Goal: Task Accomplishment & Management: Complete application form

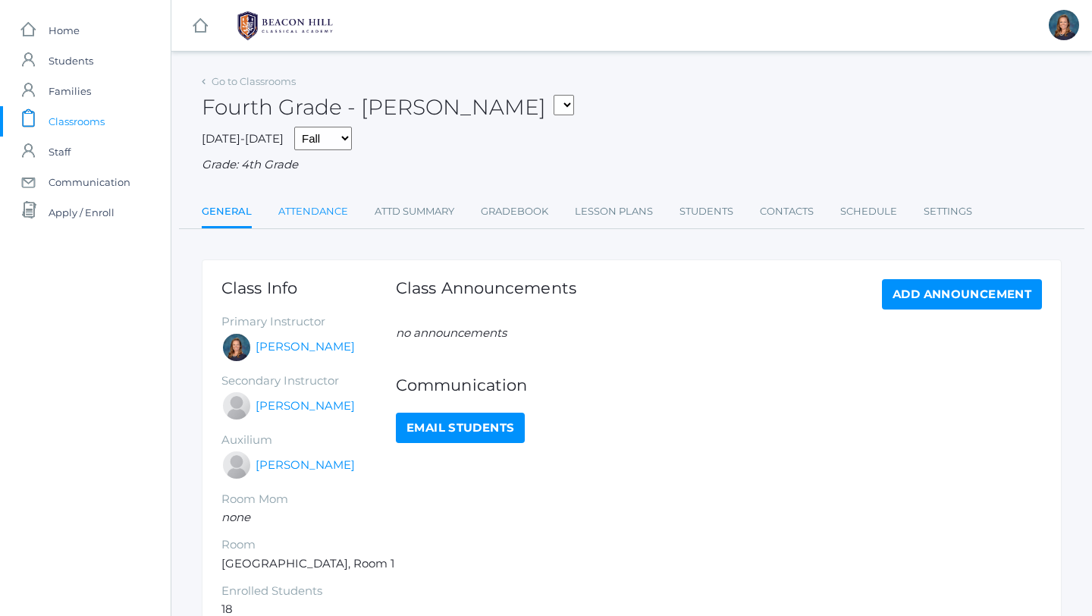
click at [339, 217] on link "Attendance" at bounding box center [313, 211] width 70 height 30
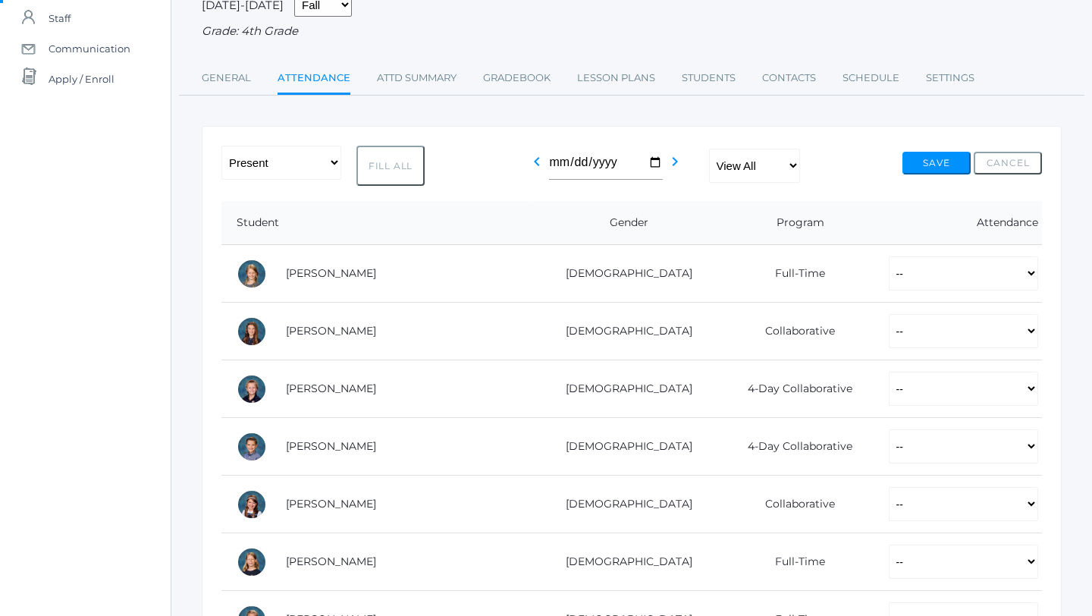
scroll to position [134, 0]
click at [400, 167] on button "Fill All" at bounding box center [390, 165] width 68 height 40
select select "P"
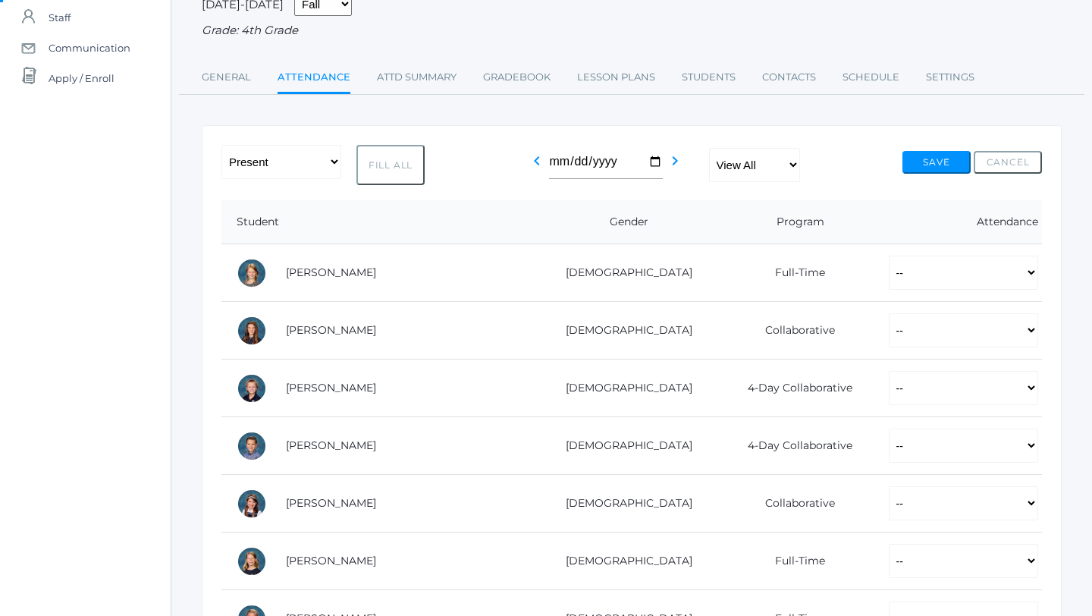
select select "P"
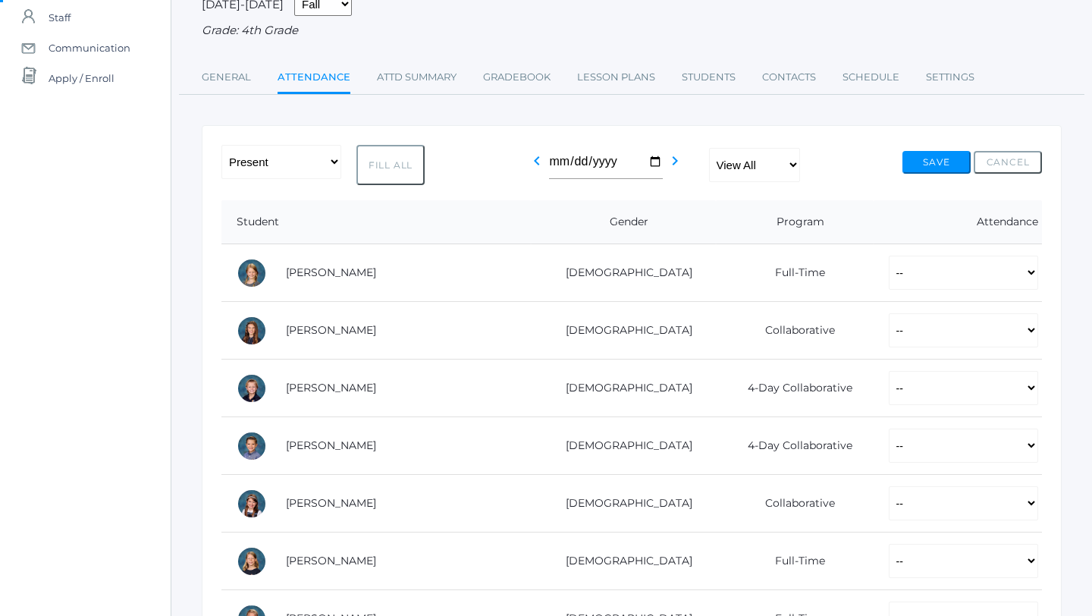
select select "P"
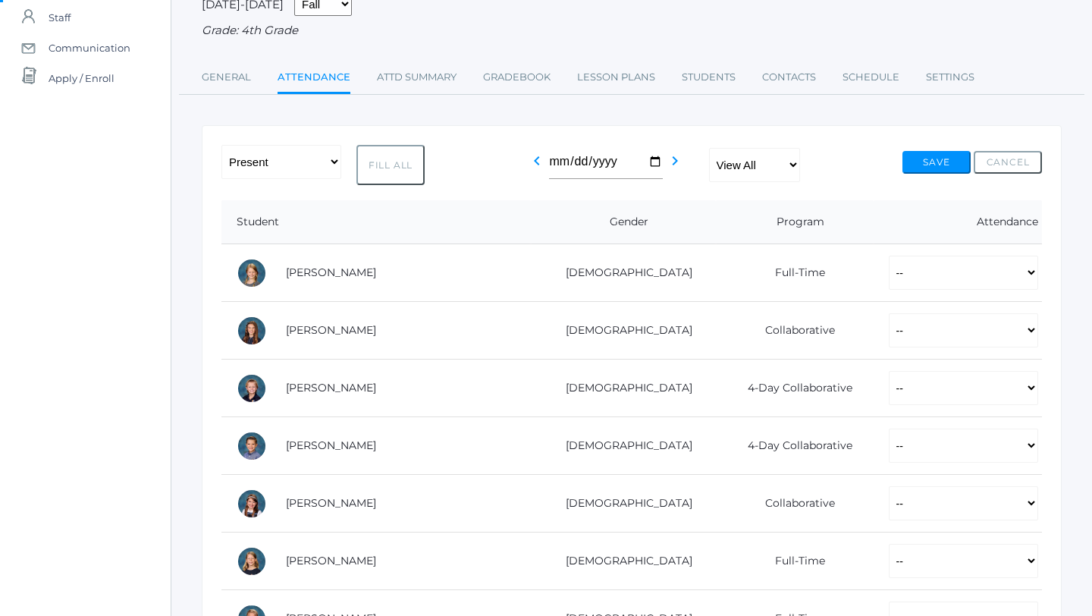
select select "P"
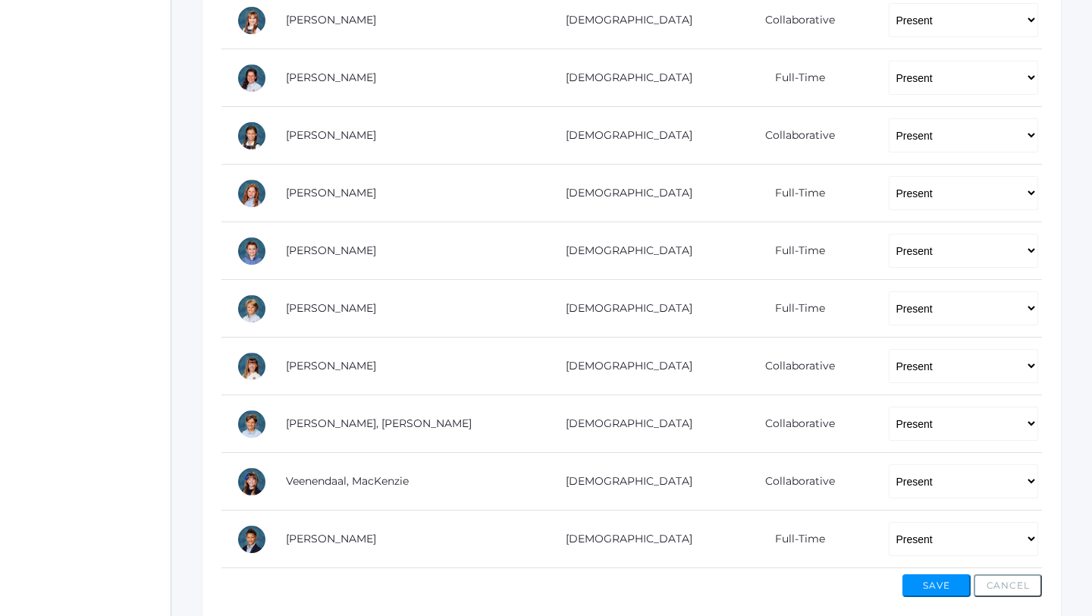
scroll to position [853, 0]
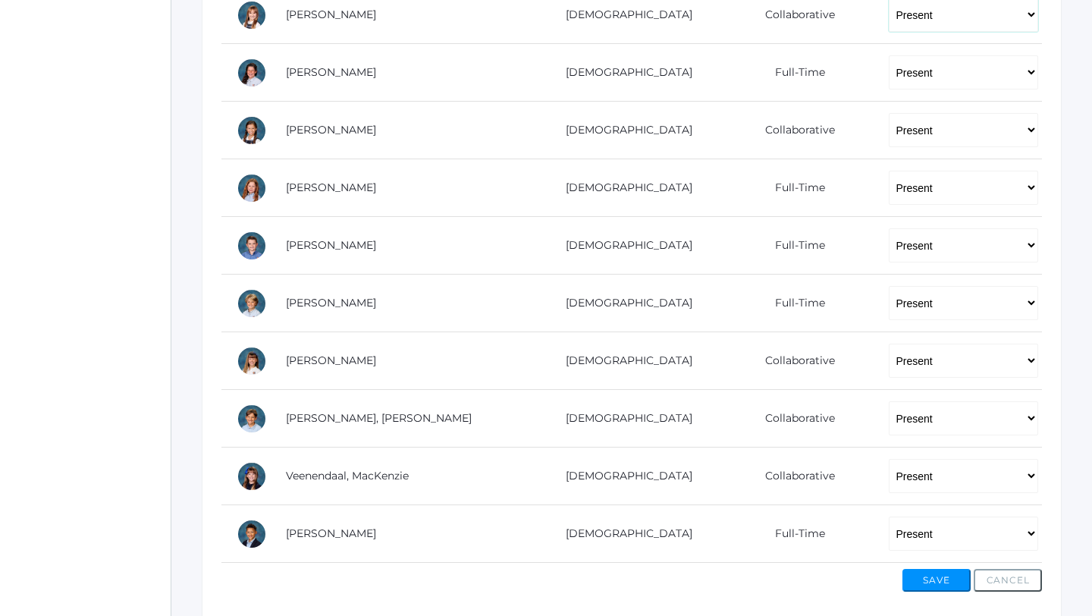
click at [901, 14] on select "-- Present Present-At-Home Tardy Excused Tardy Unexcused Absent Excused Absent …" at bounding box center [963, 15] width 149 height 34
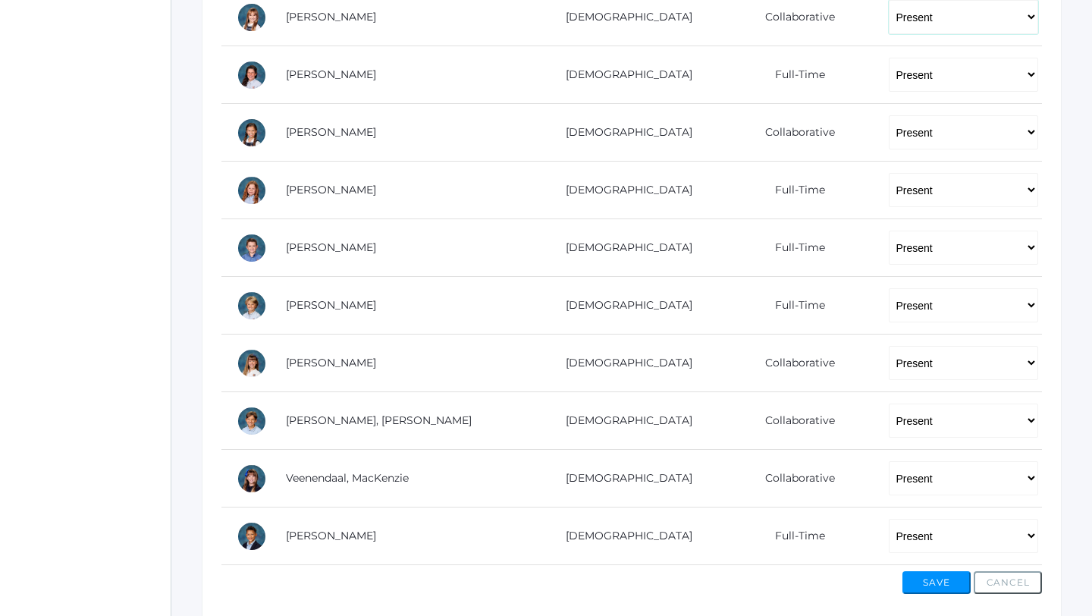
select select "AU"
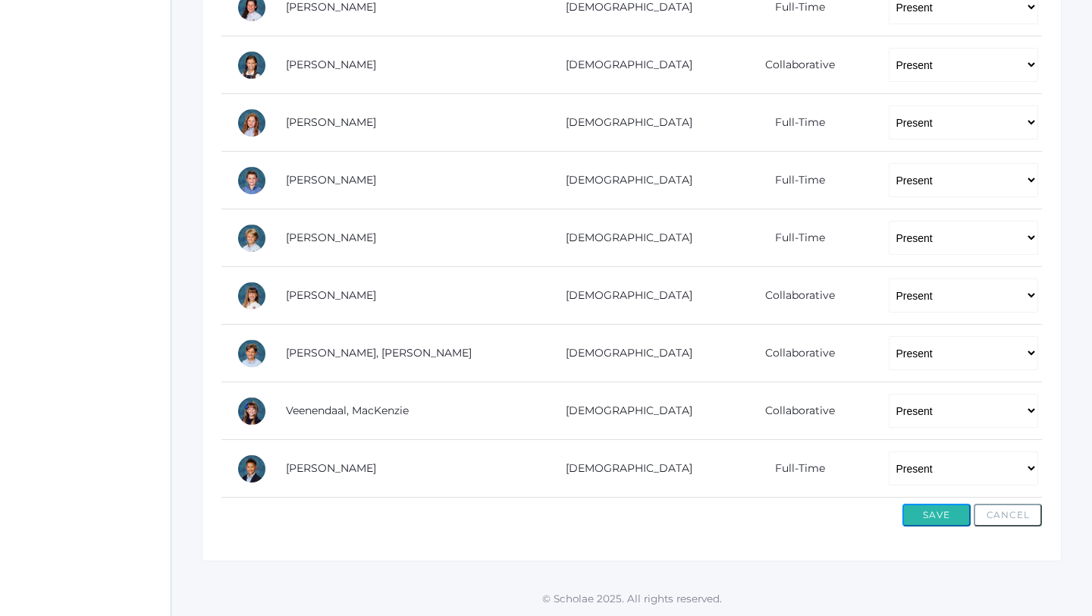
click at [944, 511] on button "Save" at bounding box center [936, 514] width 68 height 23
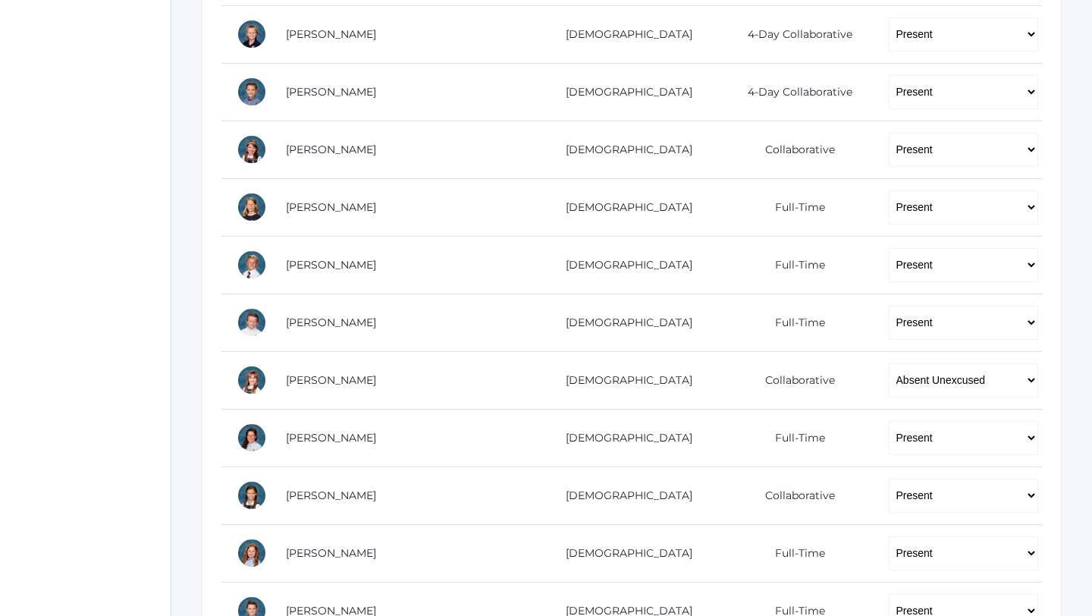
scroll to position [527, 0]
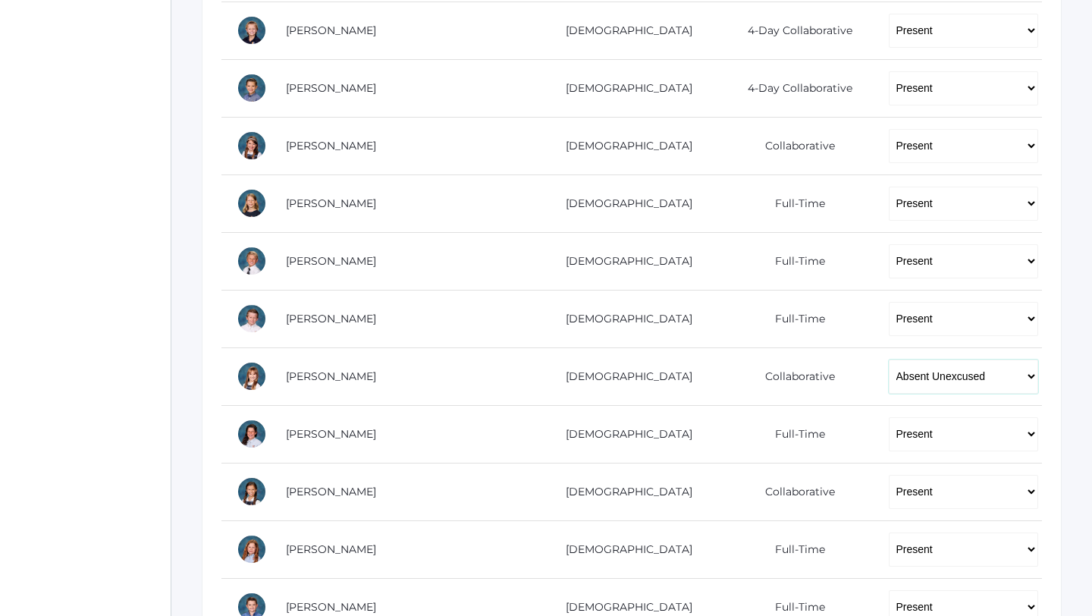
click at [951, 376] on select "-- Present Present-At-Home Tardy Excused Tardy Unexcused Absent Excused Absent …" at bounding box center [963, 376] width 149 height 34
select select "P"
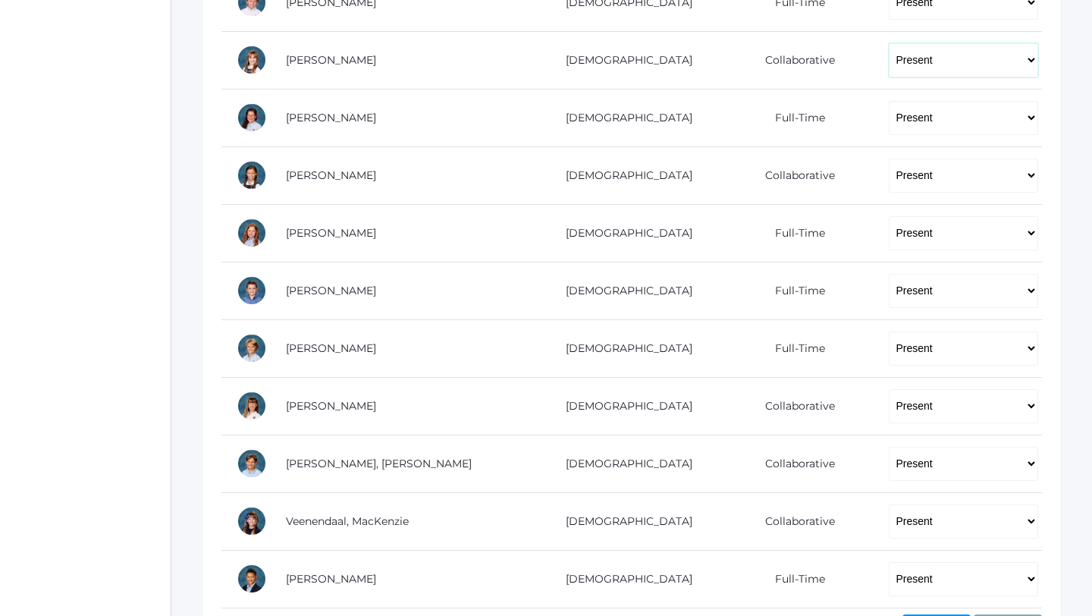
scroll to position [954, 0]
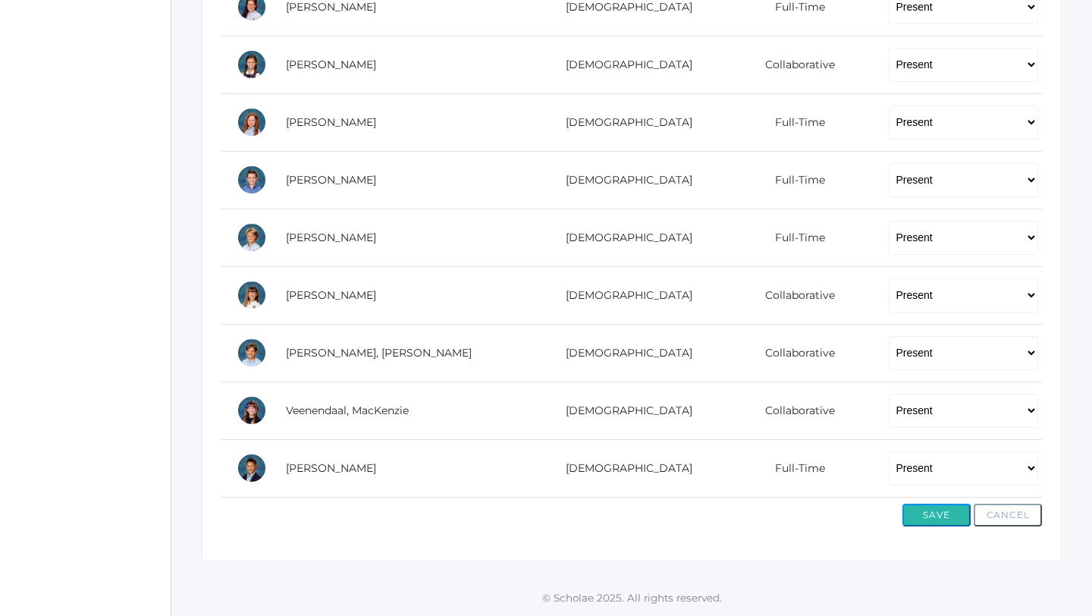
click at [939, 506] on button "Save" at bounding box center [936, 514] width 68 height 23
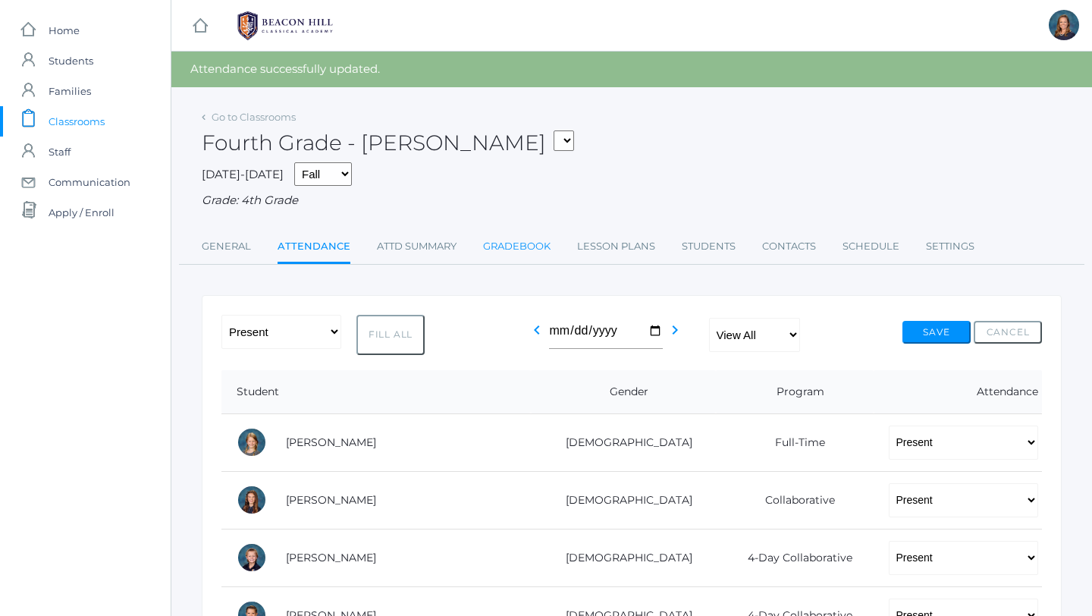
click at [515, 245] on link "Gradebook" at bounding box center [516, 246] width 67 height 30
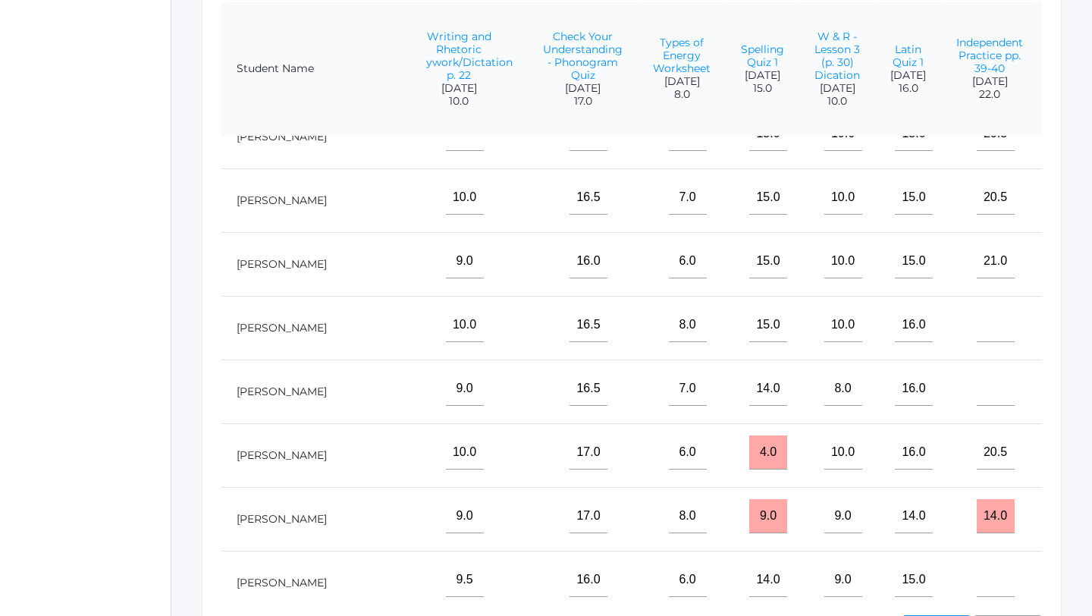
scroll to position [419, 464]
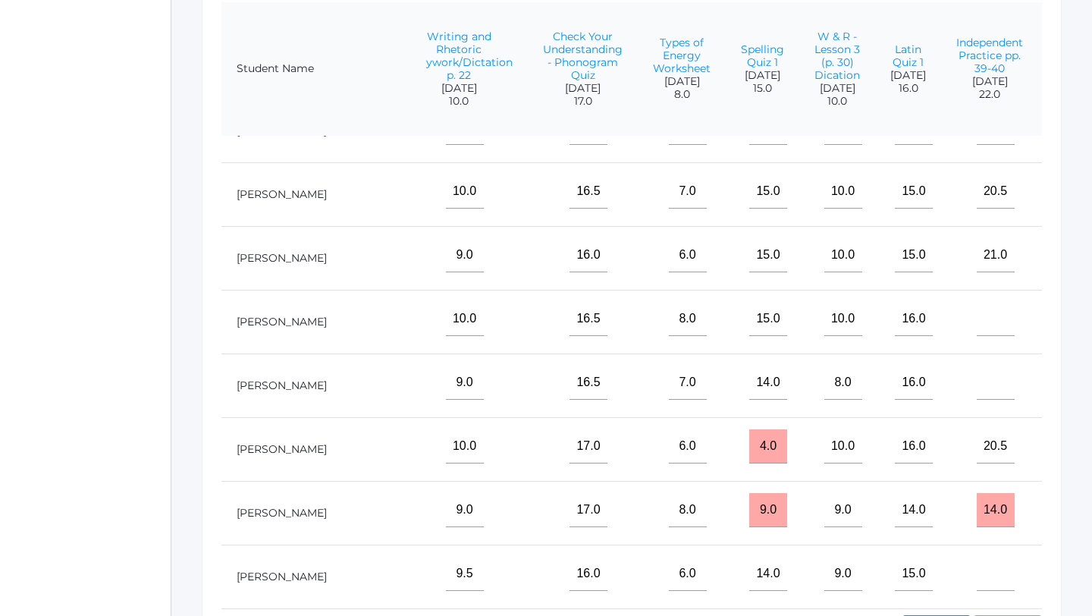
click at [1074, 397] on input"] "text" at bounding box center [1093, 382] width 38 height 34
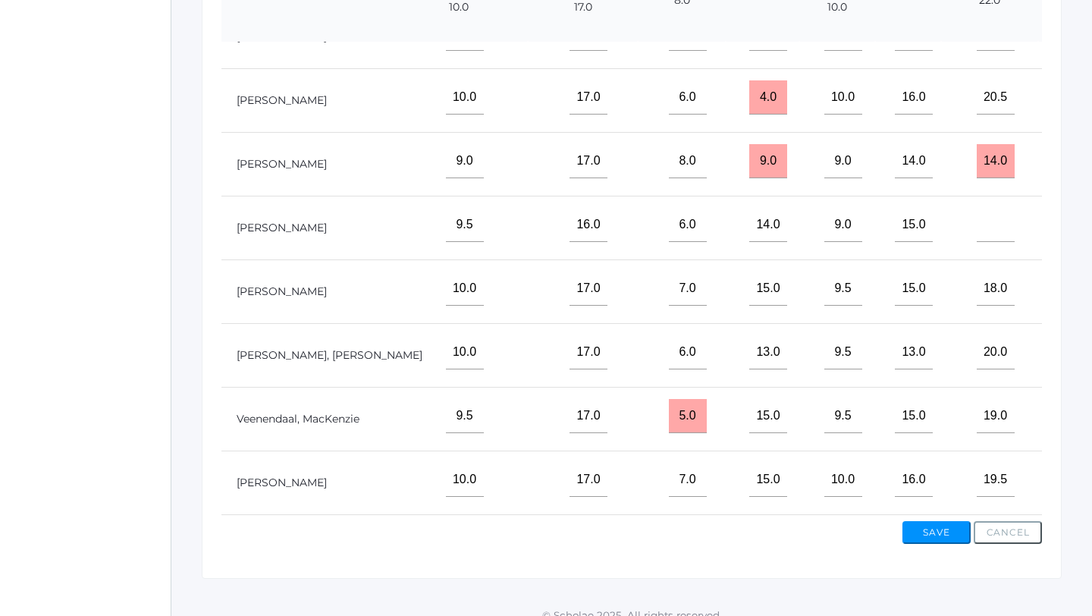
scroll to position [494, 0]
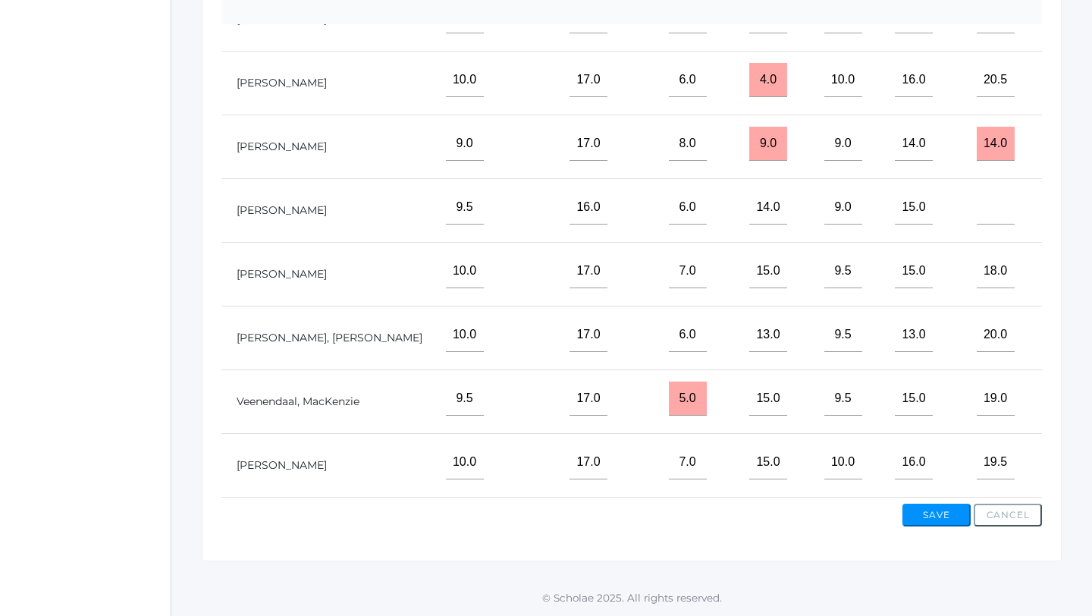
type input"] "15"
click at [926, 513] on button "Save" at bounding box center [936, 514] width 68 height 23
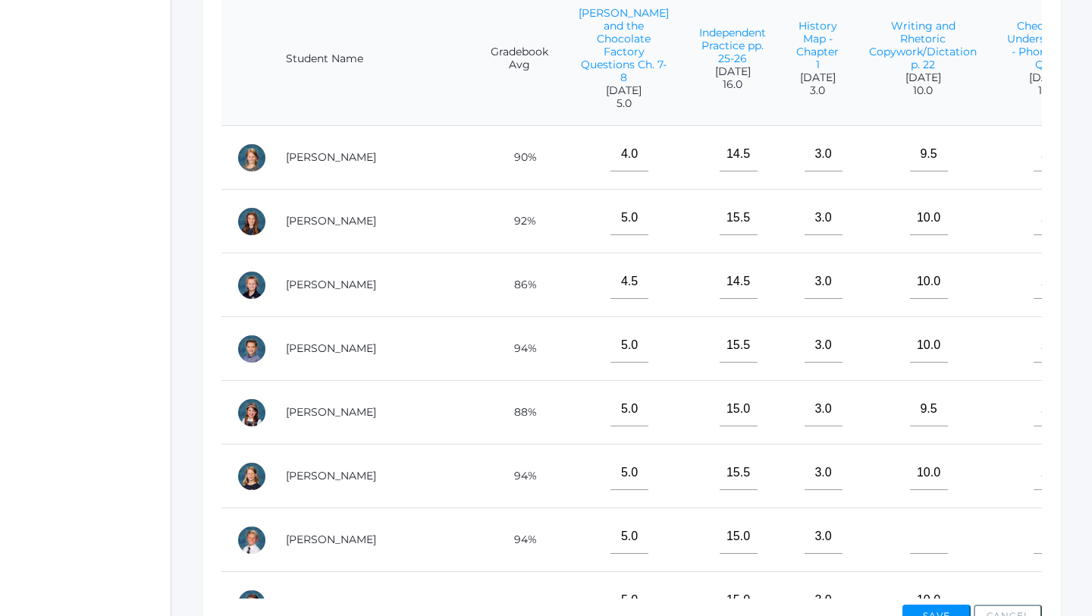
scroll to position [0, 464]
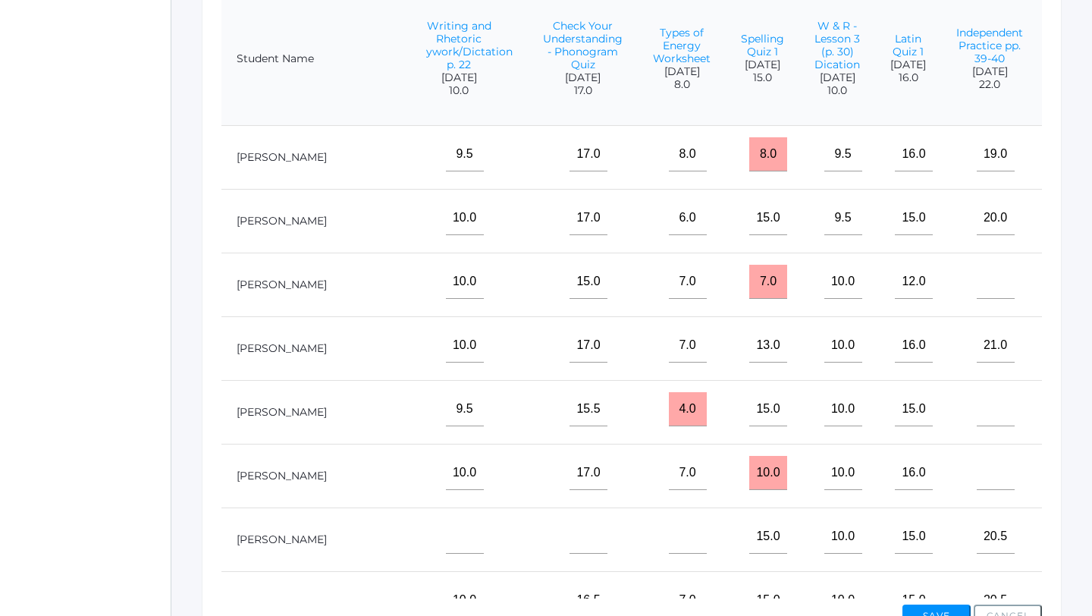
click at [1074, 490] on input"] "text" at bounding box center [1093, 473] width 38 height 34
type input"] "16"
click at [976, 485] on input"] "text" at bounding box center [995, 473] width 38 height 34
type input"] "21.5"
click at [928, 610] on button "Save" at bounding box center [936, 615] width 68 height 23
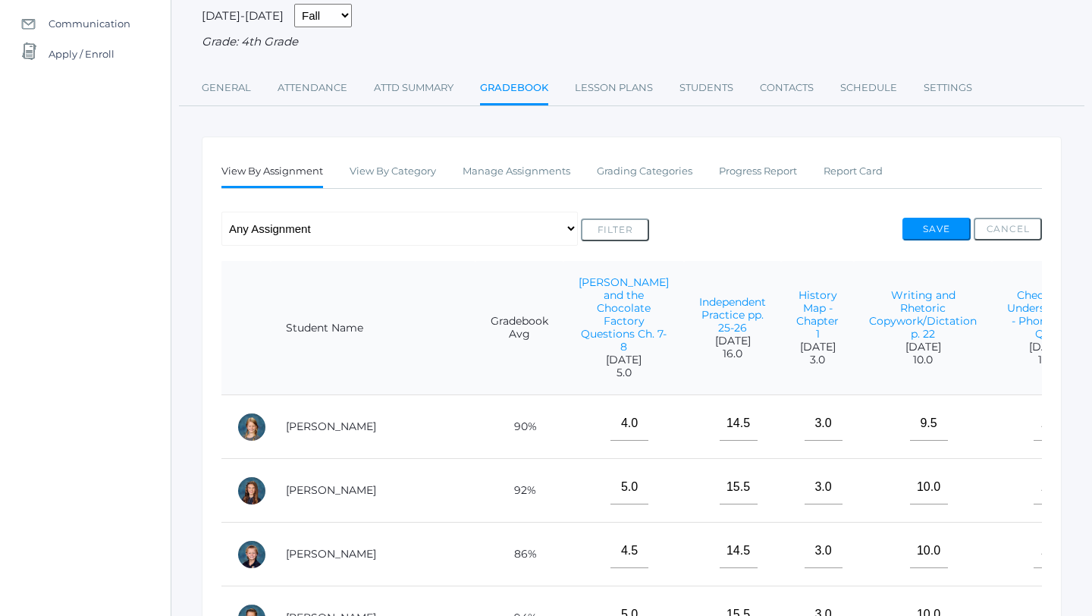
scroll to position [162, 0]
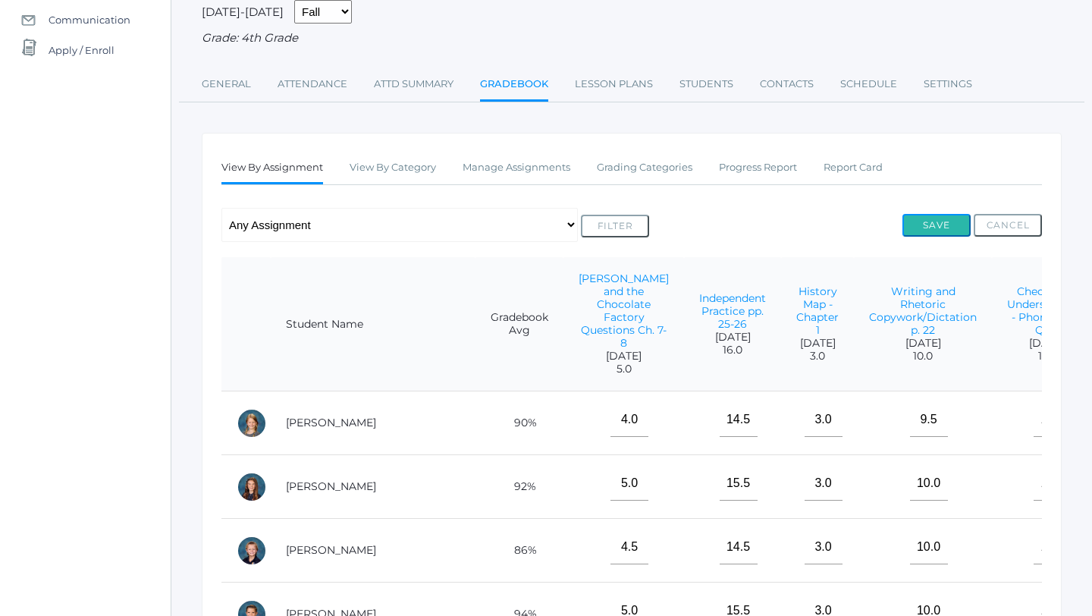
click at [951, 218] on button "Save" at bounding box center [936, 225] width 68 height 23
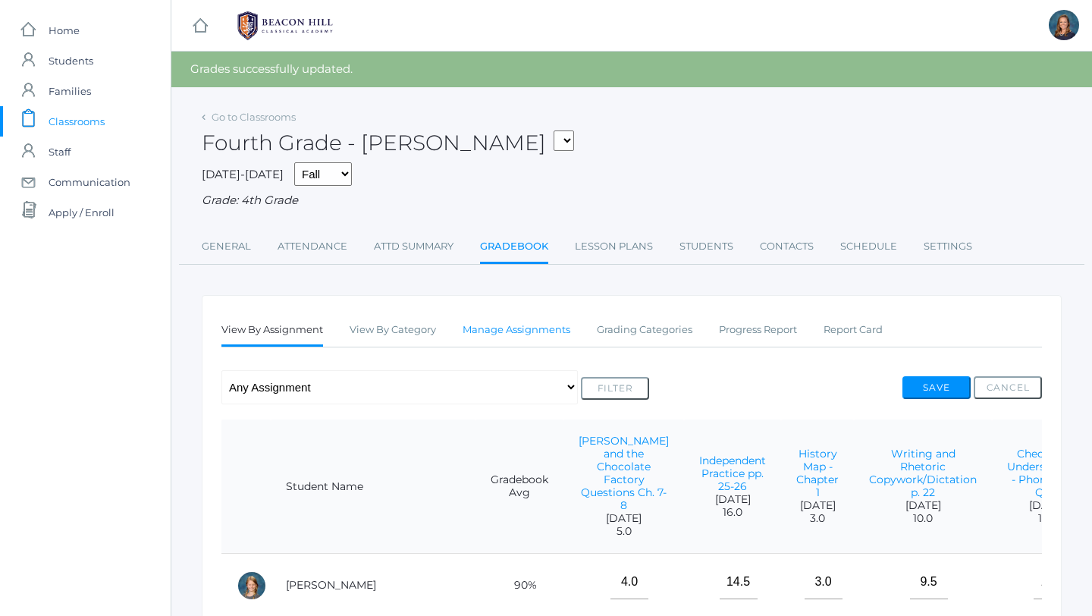
click at [503, 325] on link "Manage Assignments" at bounding box center [516, 330] width 108 height 30
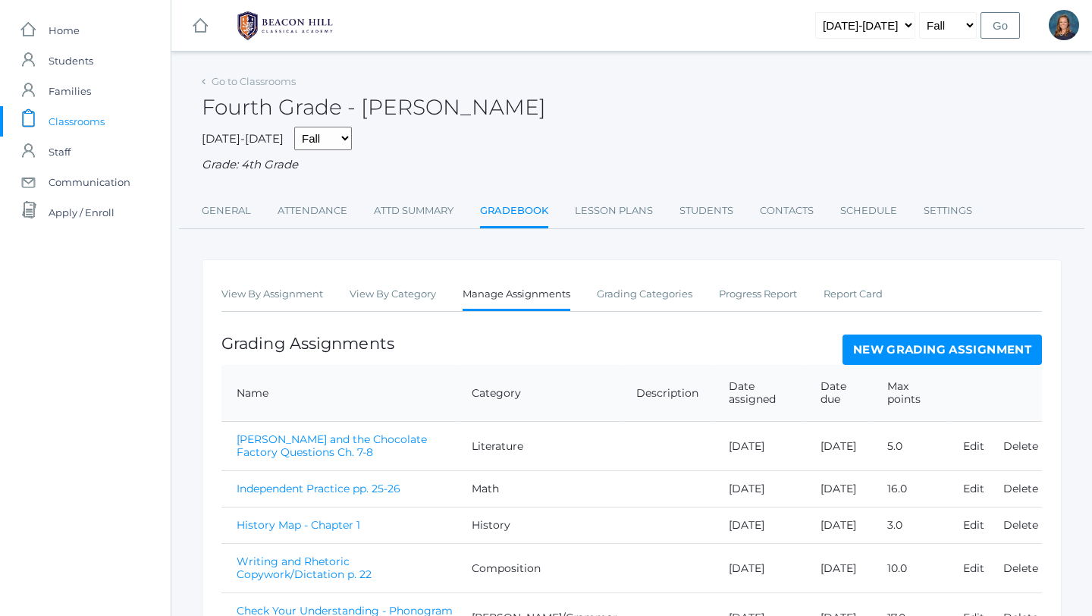
click at [941, 346] on link "New Grading Assignment" at bounding box center [941, 349] width 199 height 30
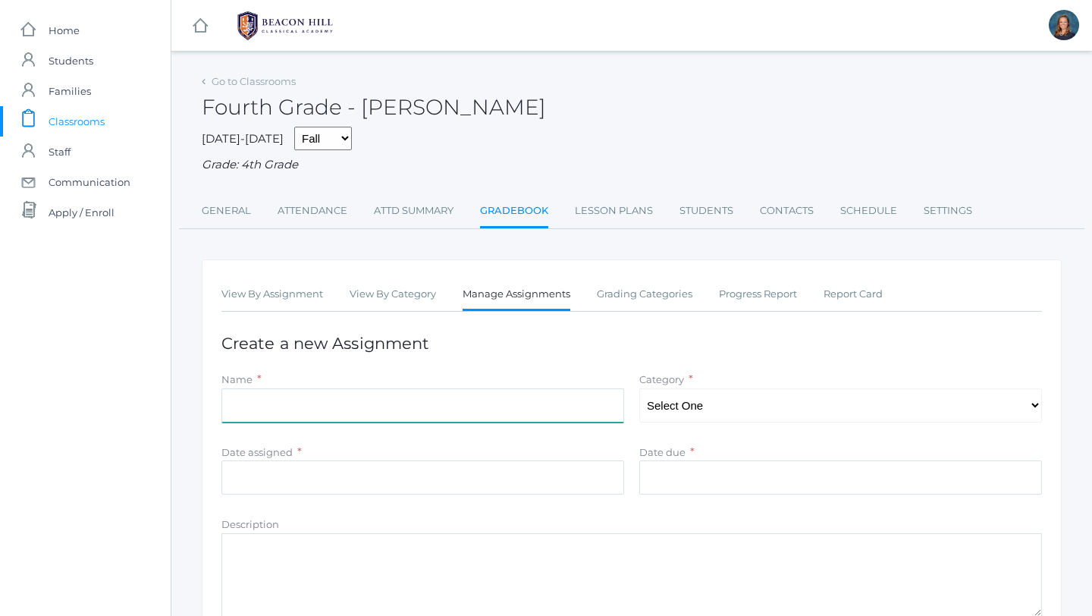
click at [459, 409] on input "Name" at bounding box center [422, 405] width 403 height 34
type input "Spelling Quiz 2"
click at [670, 410] on select "Select One Composition Literature [PERSON_NAME]/Grammar Math Science History La…" at bounding box center [840, 405] width 403 height 34
select select "1126"
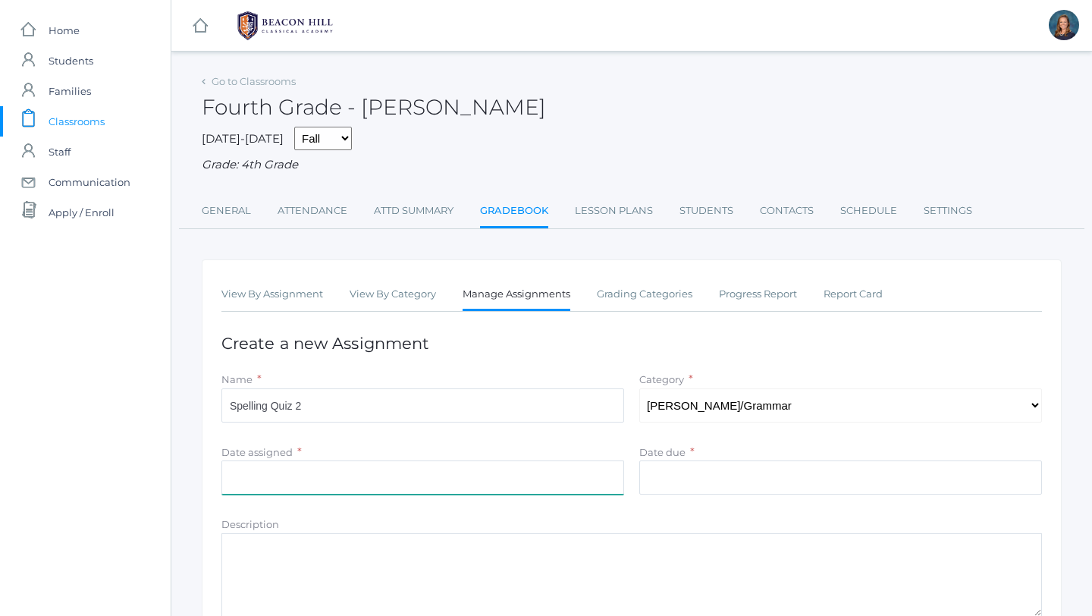
click at [418, 479] on input "Date assigned" at bounding box center [422, 477] width 403 height 34
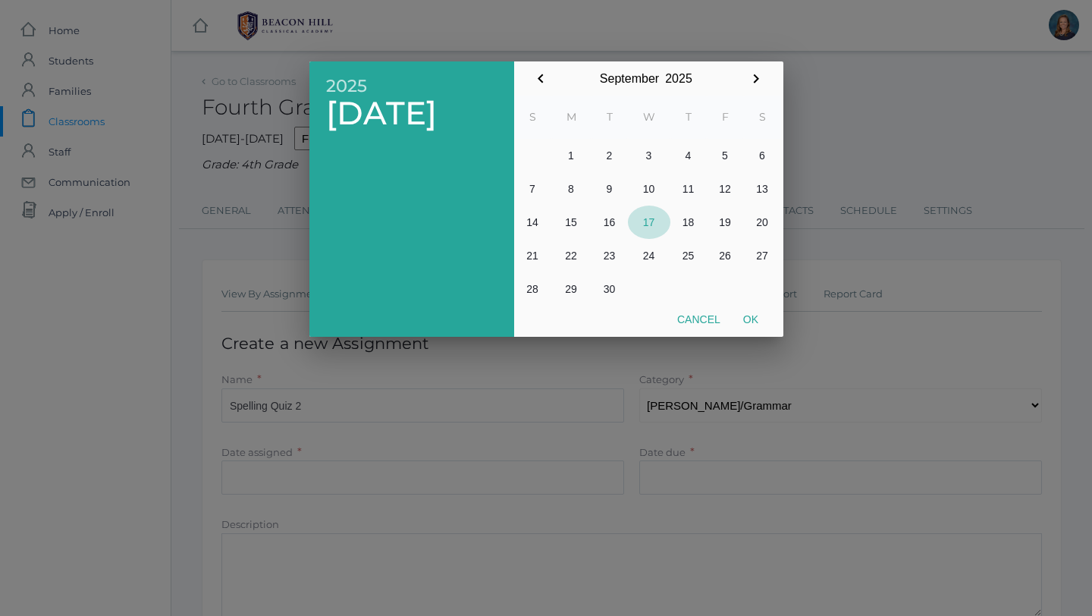
click at [650, 222] on button "17" at bounding box center [649, 221] width 42 height 33
click at [610, 218] on button "16" at bounding box center [609, 221] width 36 height 33
click at [757, 317] on button "Ok" at bounding box center [751, 319] width 38 height 27
type input "[DATE]"
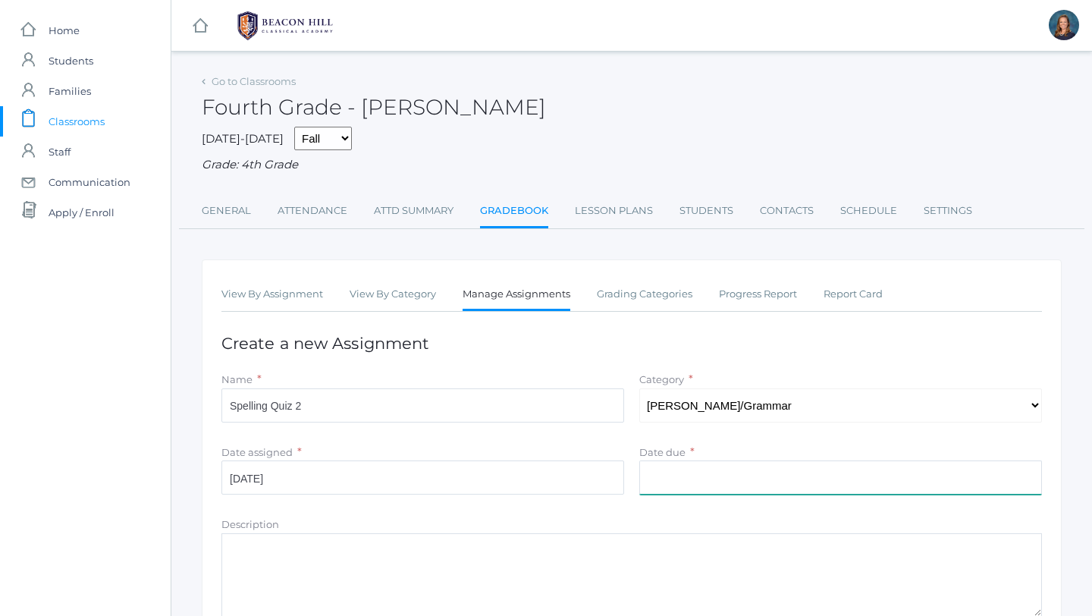
click at [685, 481] on input "Date due" at bounding box center [840, 477] width 403 height 34
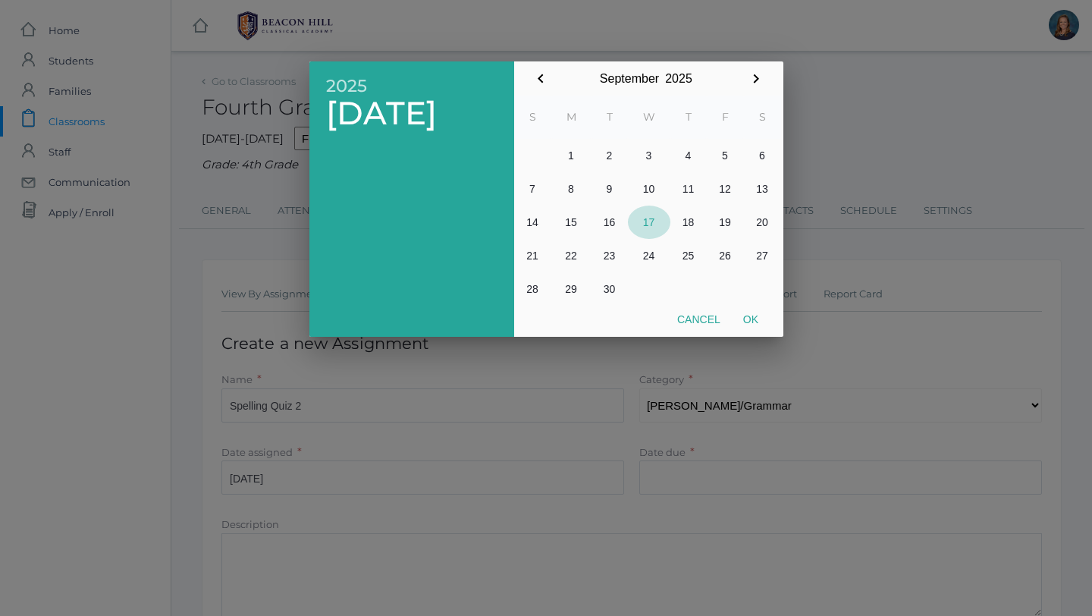
click at [651, 218] on button "17" at bounding box center [649, 221] width 42 height 33
click at [759, 318] on button "Ok" at bounding box center [751, 319] width 38 height 27
type input "[DATE]"
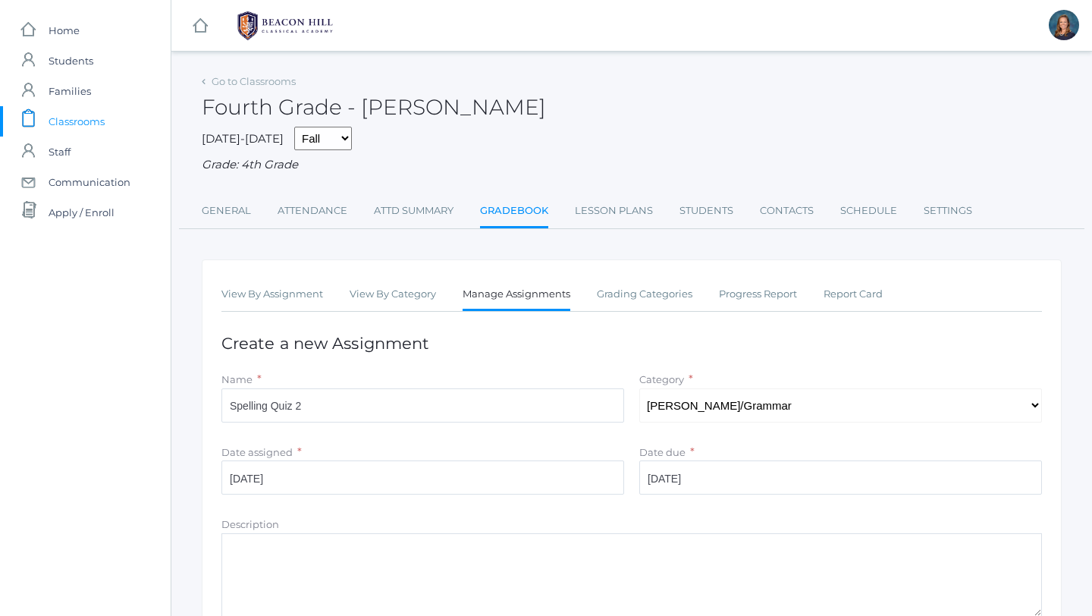
scroll to position [205, 0]
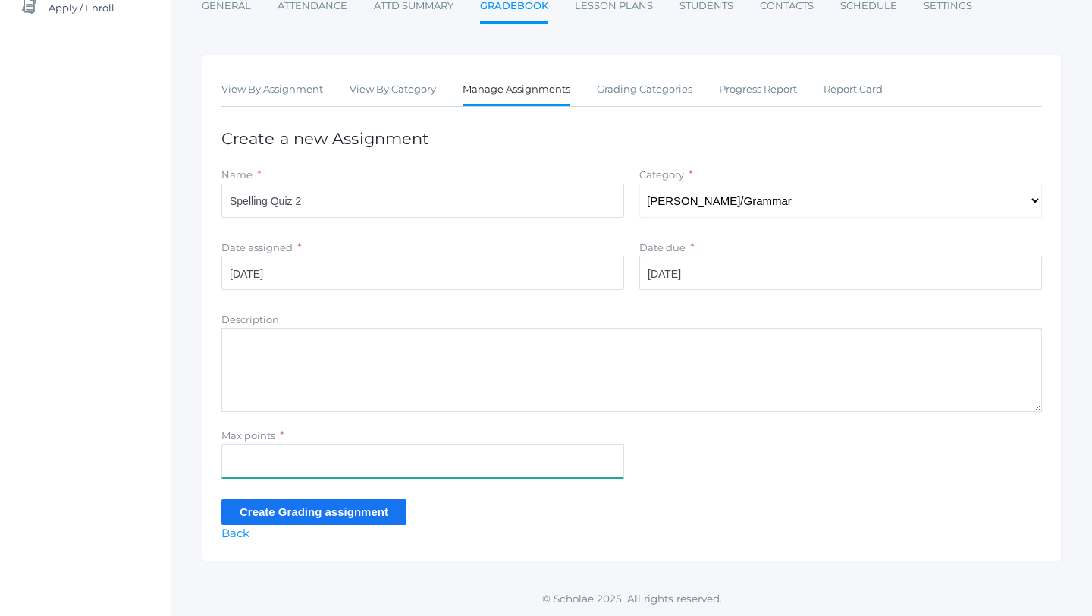
click at [359, 469] on input "Max points" at bounding box center [422, 461] width 403 height 34
type input "10"
click at [288, 512] on input "Create Grading assignment" at bounding box center [313, 511] width 185 height 25
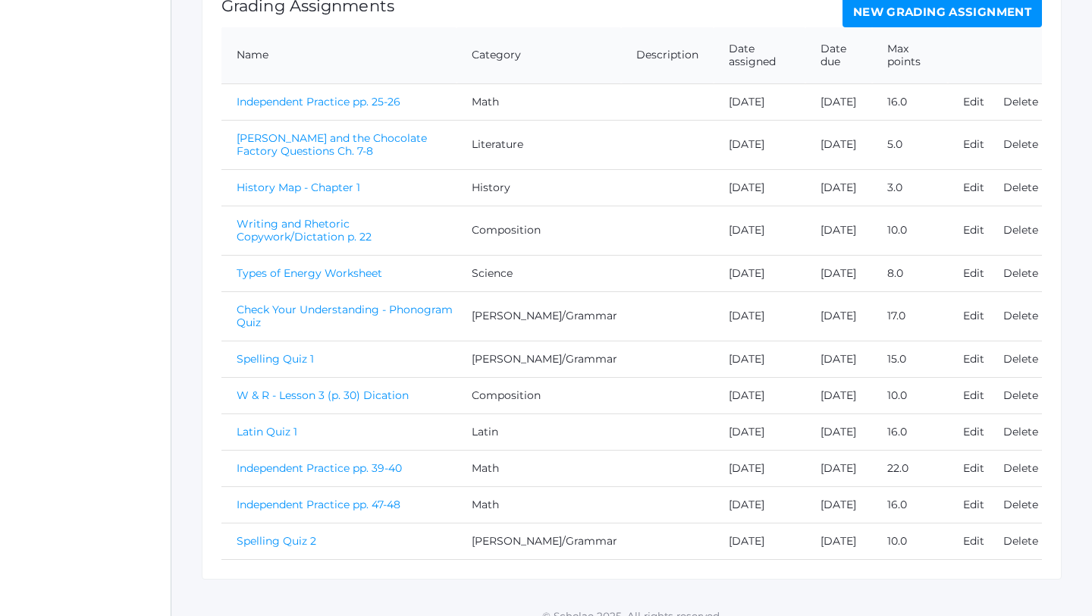
scroll to position [430, 0]
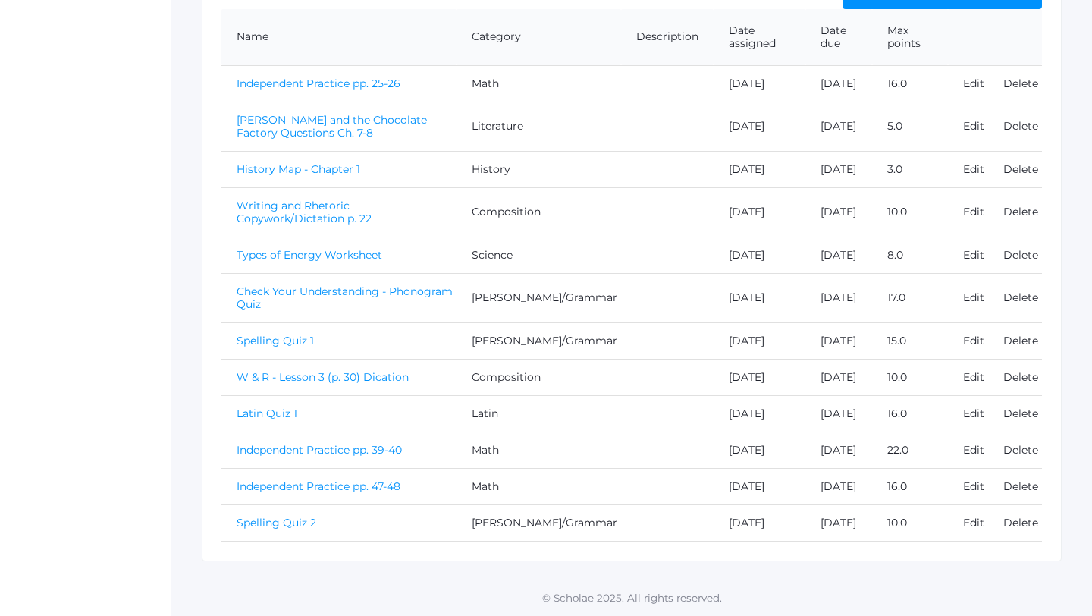
click at [273, 521] on link "Spelling Quiz 2" at bounding box center [277, 523] width 80 height 14
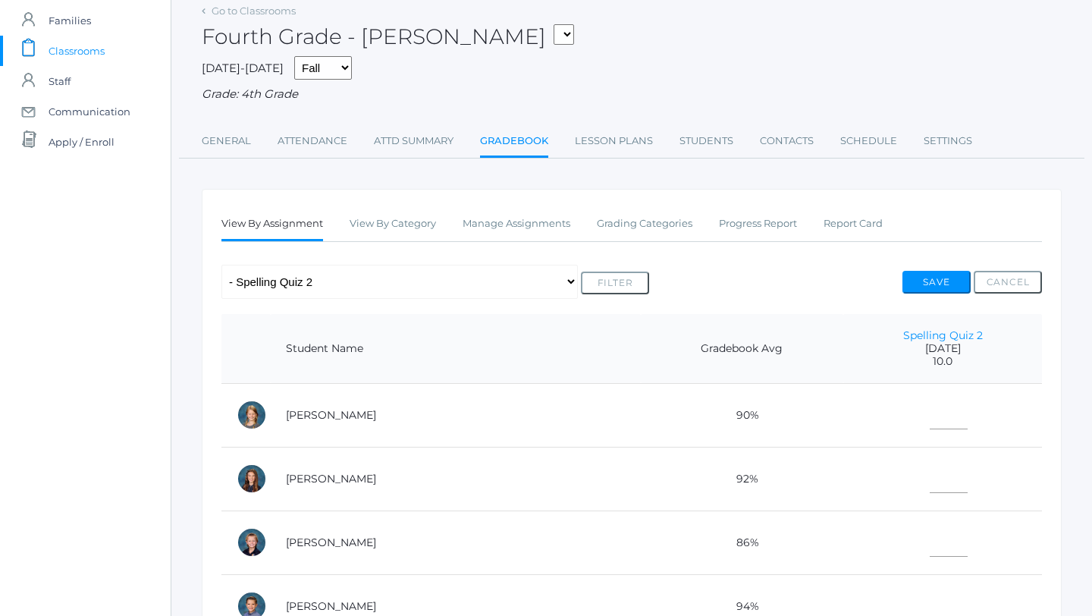
scroll to position [80, 0]
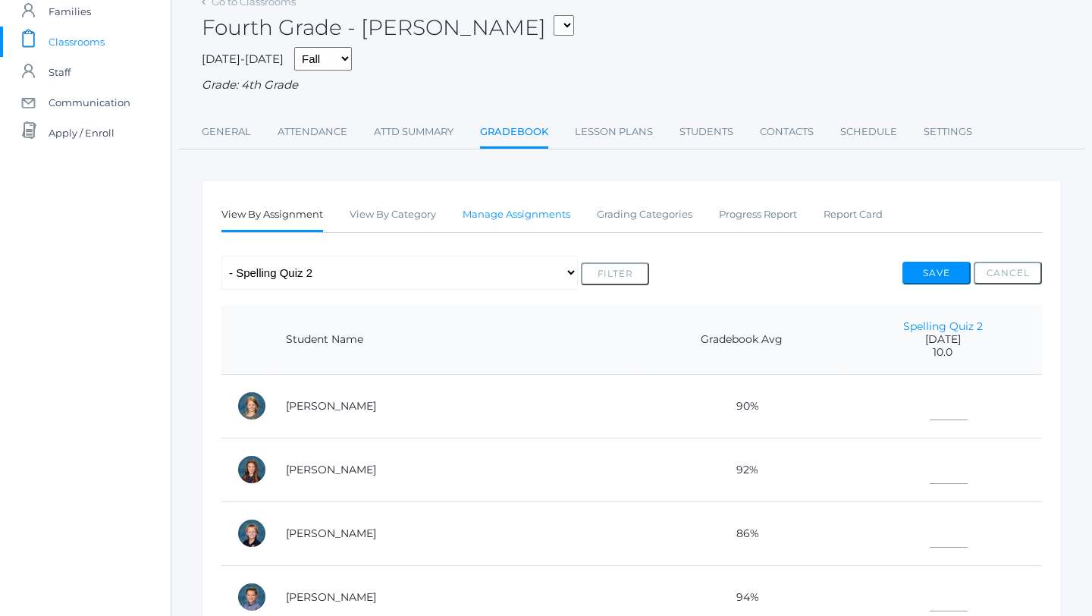
click at [511, 217] on link "Manage Assignments" at bounding box center [516, 214] width 108 height 30
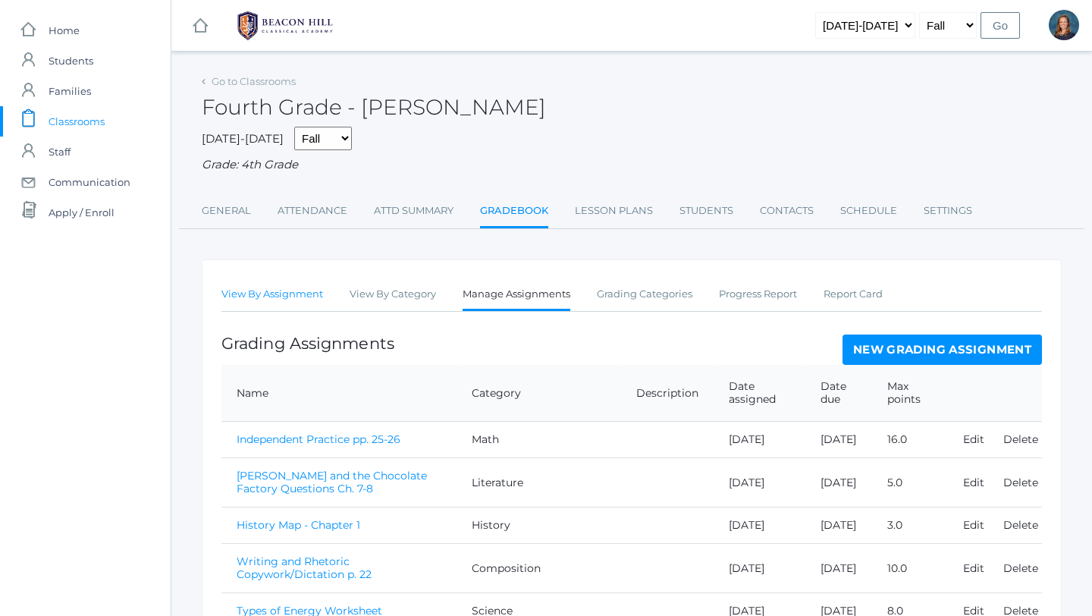
click at [234, 296] on link "View By Assignment" at bounding box center [272, 294] width 102 height 30
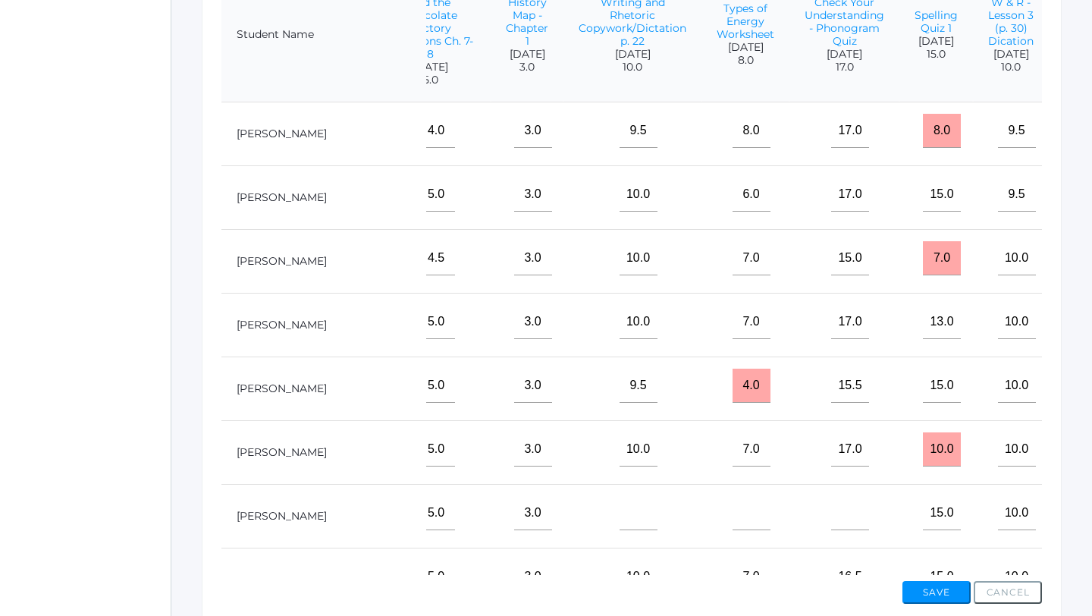
scroll to position [0, 538]
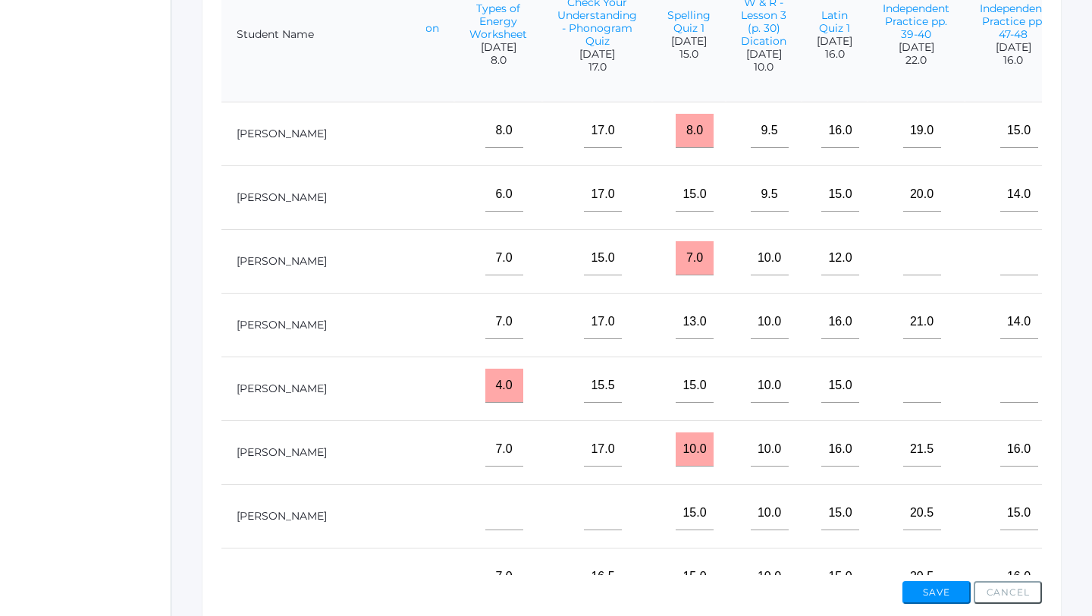
click at [1085, 465] on input"] "text" at bounding box center [1104, 449] width 38 height 34
type input"] "9.5"
click at [1085, 403] on input"] "text" at bounding box center [1104, 385] width 38 height 34
type input"] "1"
click at [1000, 393] on input"] "text" at bounding box center [1019, 385] width 38 height 34
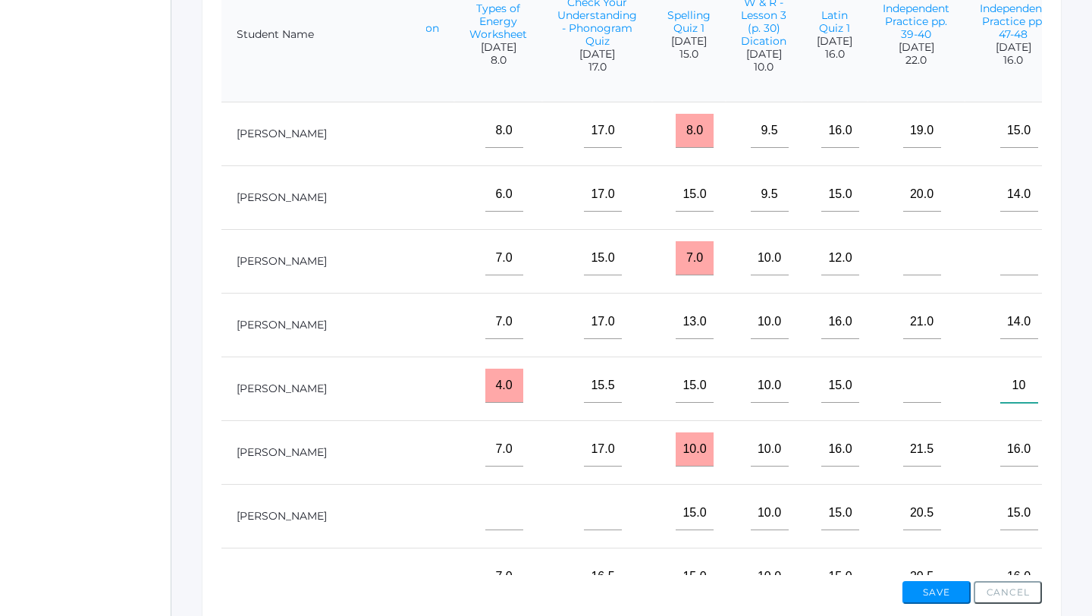
type input"] "10"
click at [930, 591] on button "Save" at bounding box center [936, 592] width 68 height 23
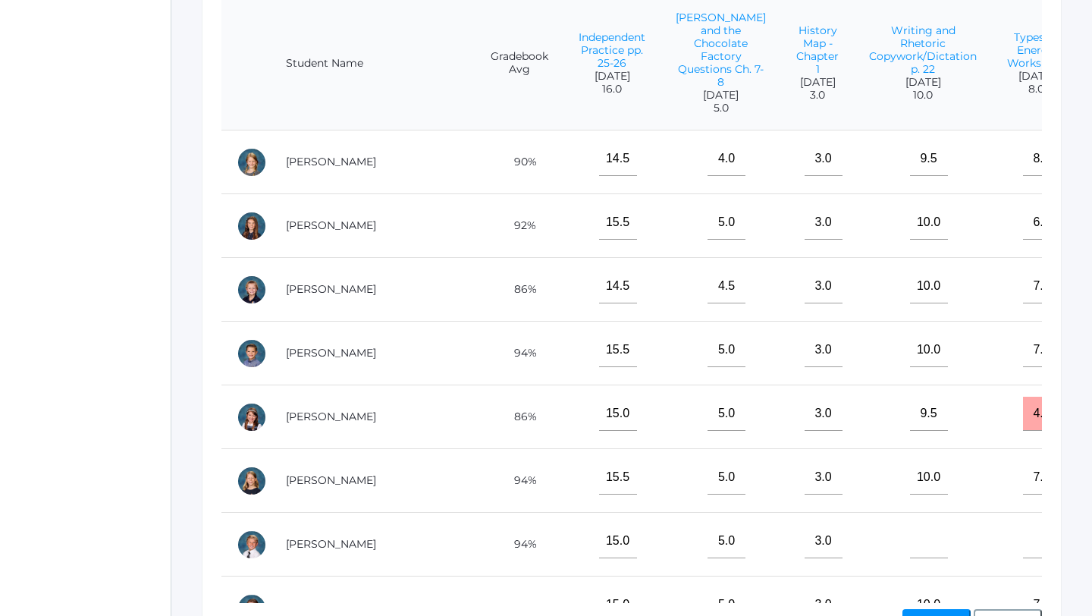
scroll to position [0, 538]
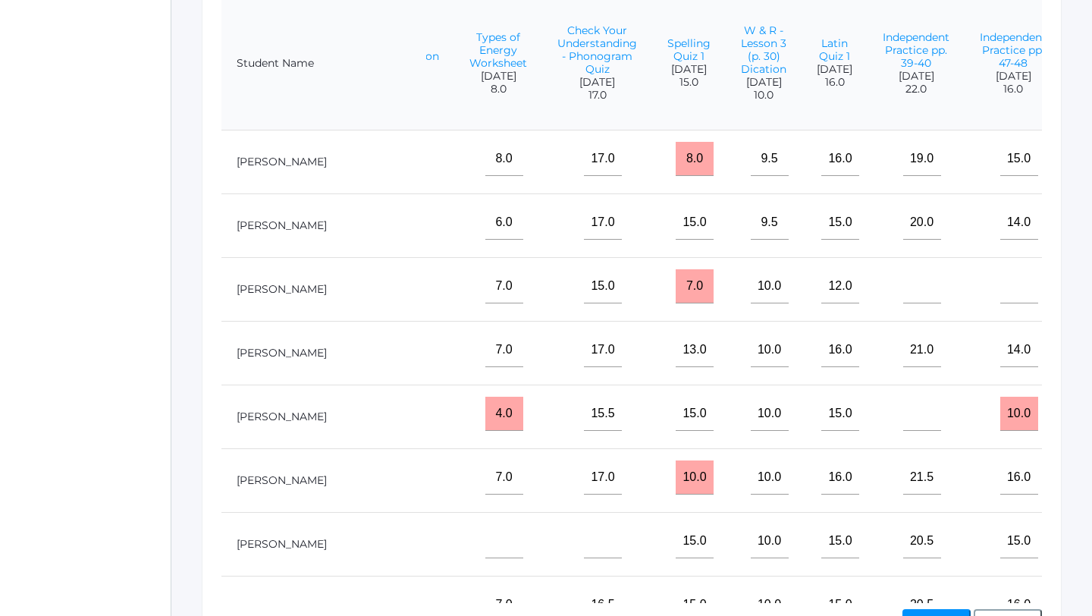
click at [1085, 487] on input"] "9.5" at bounding box center [1104, 477] width 38 height 34
type input"] "8.5"
click at [1085, 176] on input"] "text" at bounding box center [1104, 159] width 38 height 34
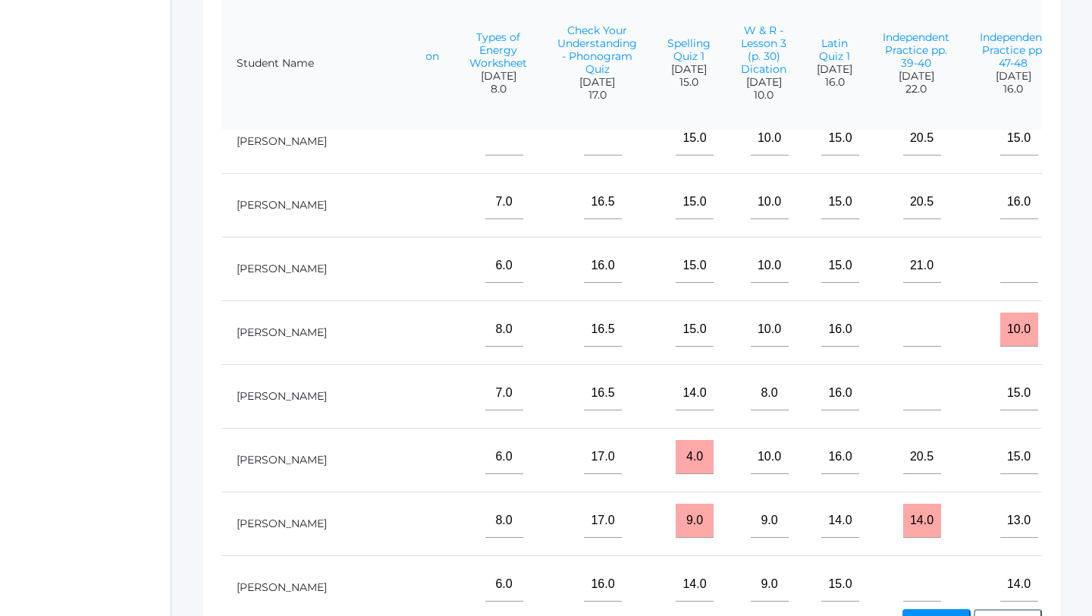
scroll to position [438, 538]
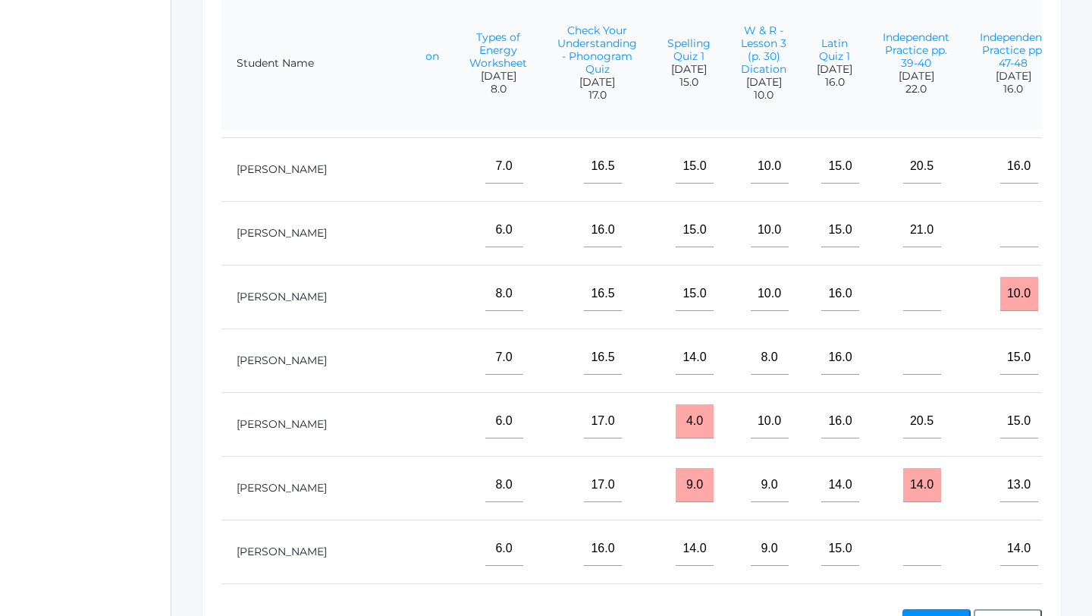
type input"] "7"
click at [1061, 456] on td at bounding box center [1098, 425] width 74 height 64
click at [1085, 431] on input"] "text" at bounding box center [1104, 421] width 38 height 34
type input"] "7"
click at [1085, 179] on input"] "text" at bounding box center [1104, 166] width 38 height 34
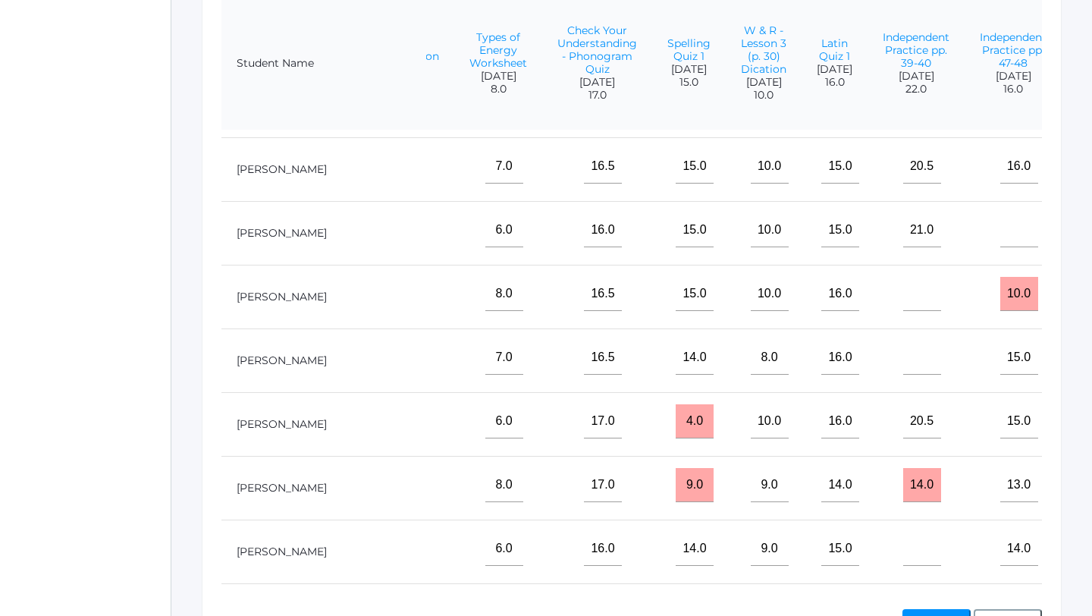
type input"] "10"
click at [1085, 563] on input"] "text" at bounding box center [1104, 548] width 38 height 34
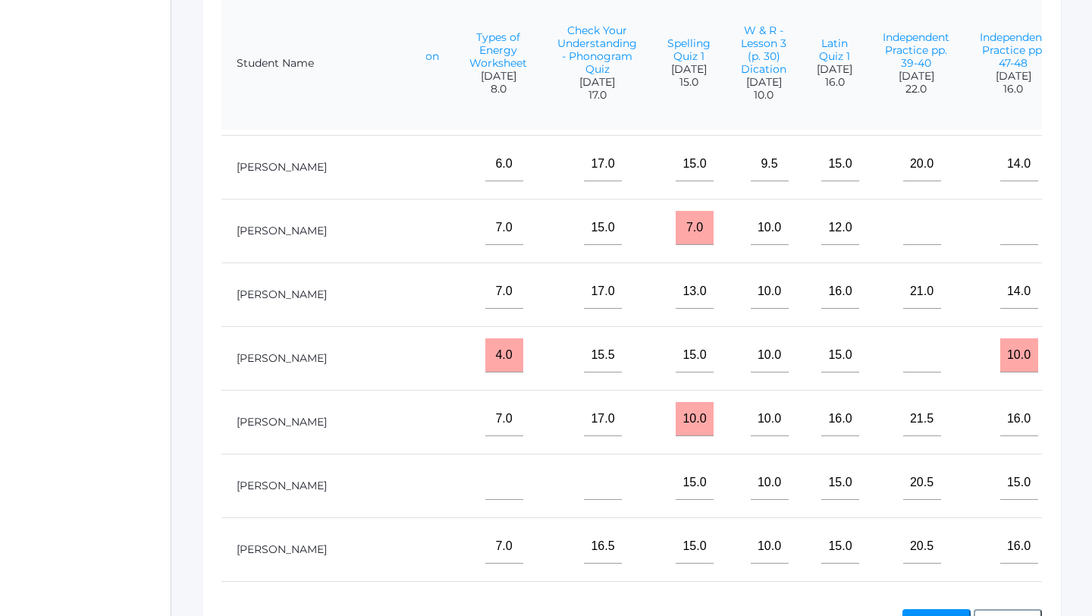
scroll to position [57, 538]
type input"] "9.5"
click at [1061, 323] on td at bounding box center [1098, 297] width 74 height 64
click at [1085, 299] on input"] "text" at bounding box center [1104, 293] width 38 height 34
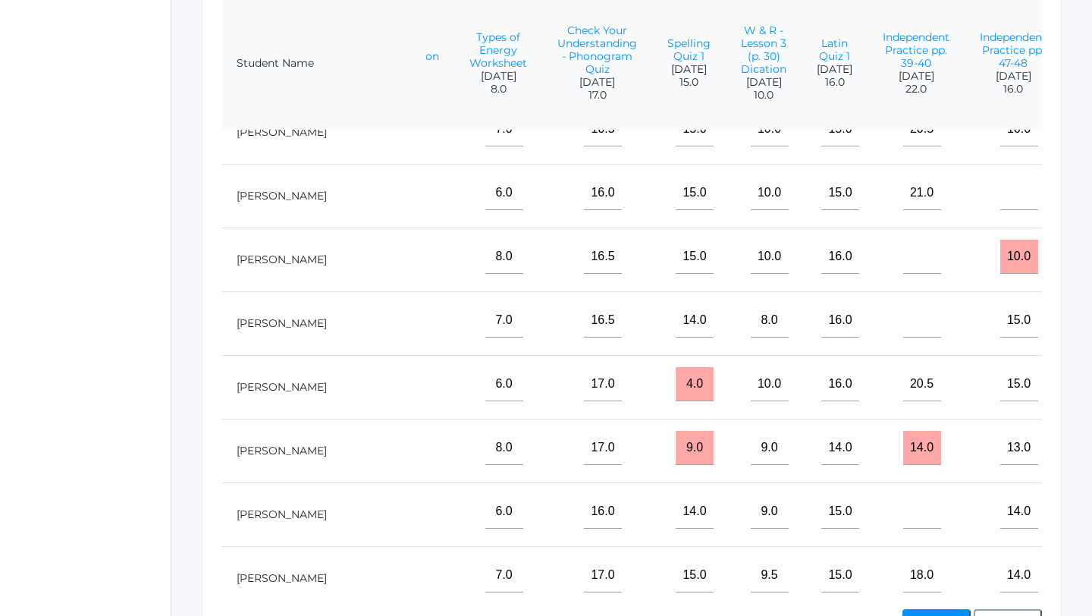
scroll to position [479, 538]
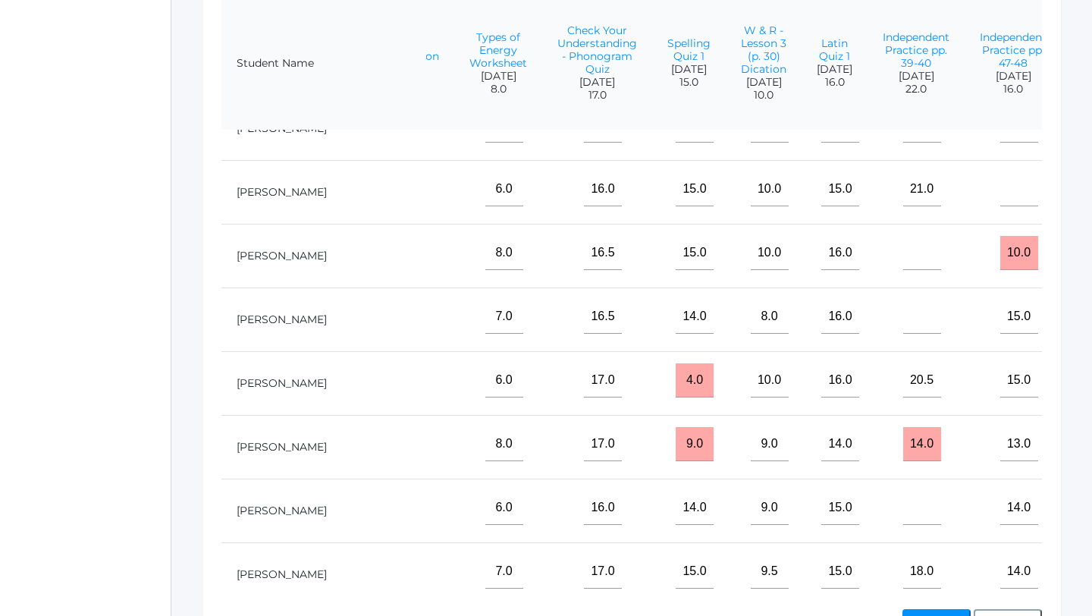
type input"] "10"
click at [1085, 263] on input"] "text" at bounding box center [1104, 253] width 38 height 34
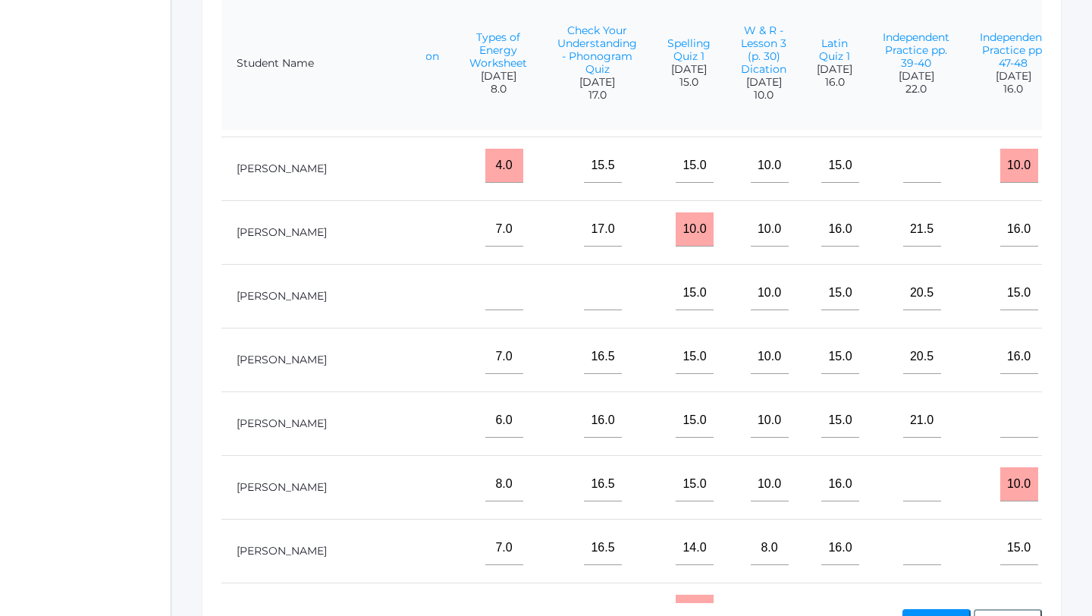
scroll to position [247, 538]
type input"] "10"
click at [1085, 311] on input"] "text" at bounding box center [1104, 294] width 38 height 34
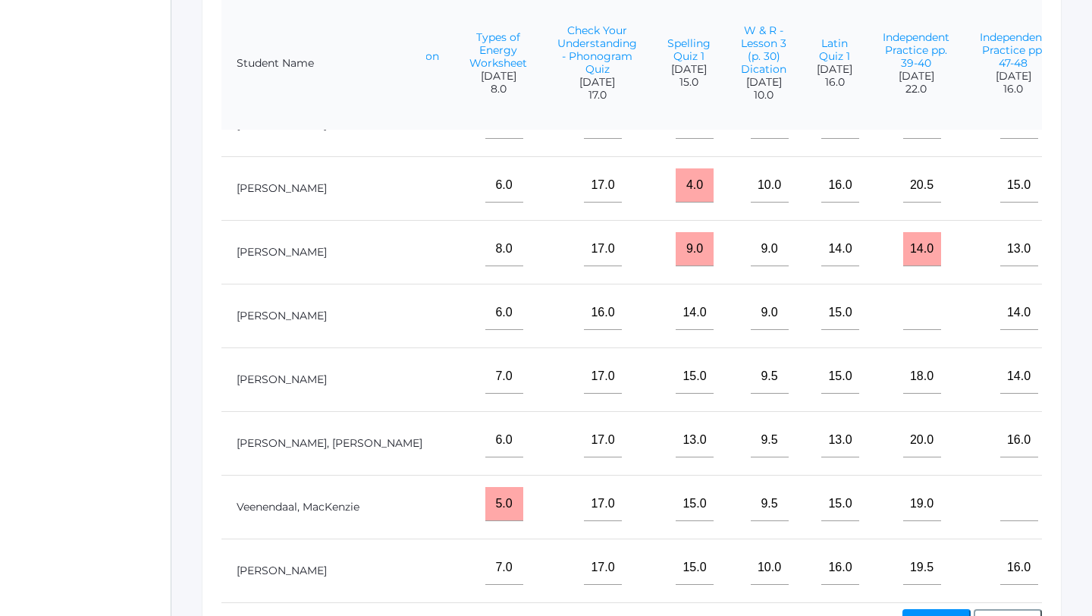
scroll to position [687, 538]
type input"] "10"
click at [1085, 572] on input"] "text" at bounding box center [1104, 567] width 38 height 34
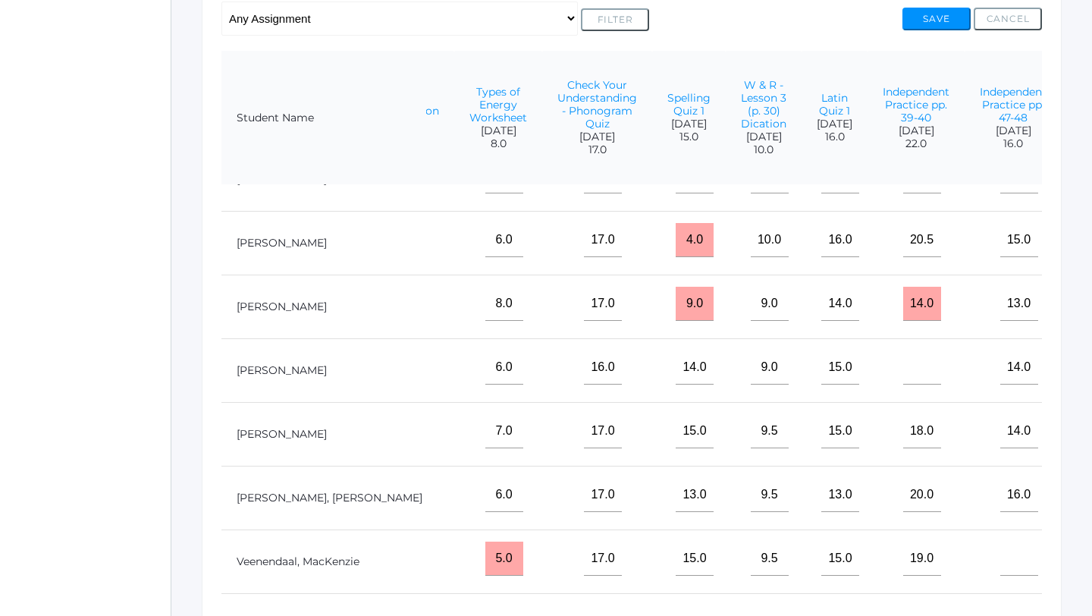
scroll to position [368, 0]
type input"] "10"
click at [1085, 309] on input"] "text" at bounding box center [1104, 304] width 38 height 34
type input"] "8"
click at [940, 24] on button "Save" at bounding box center [936, 19] width 68 height 23
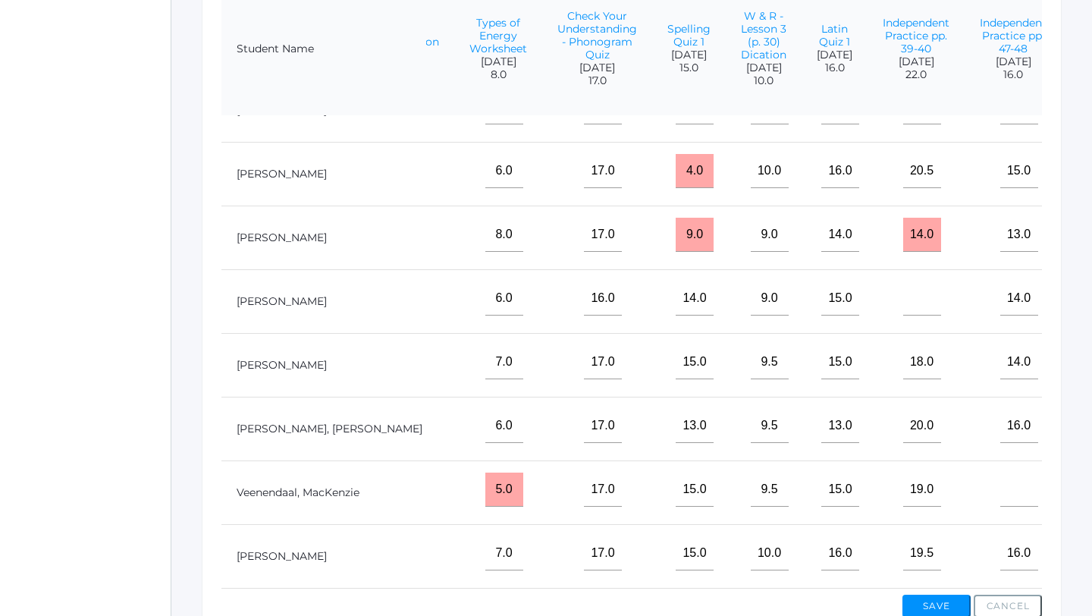
scroll to position [687, 538]
click at [1085, 432] on input"] "text" at bounding box center [1104, 426] width 38 height 34
type input"] "9.5"
click at [931, 598] on button "Save" at bounding box center [936, 605] width 68 height 23
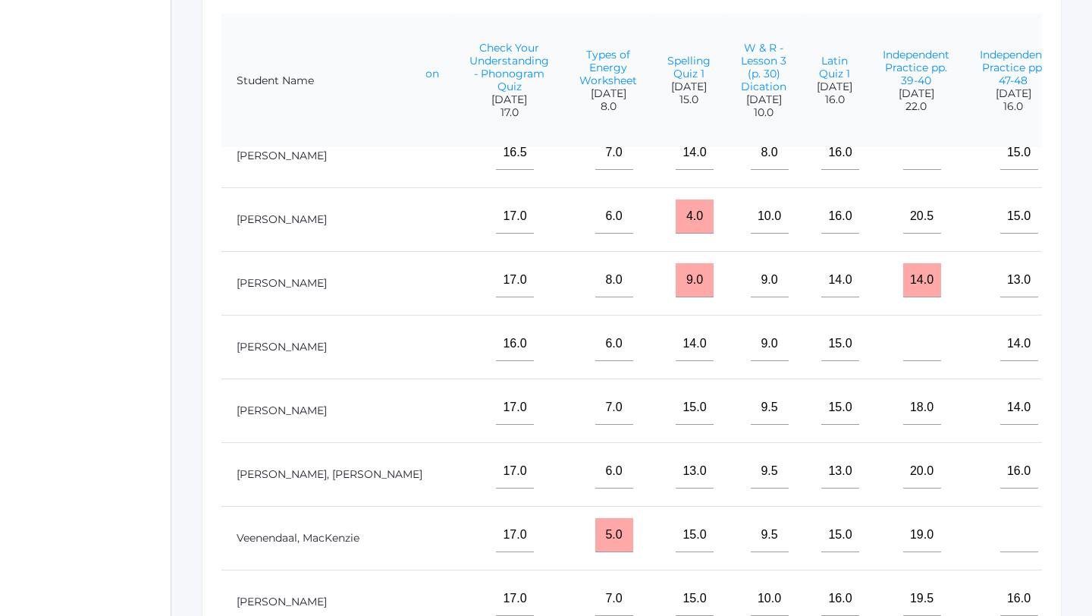
scroll to position [687, 538]
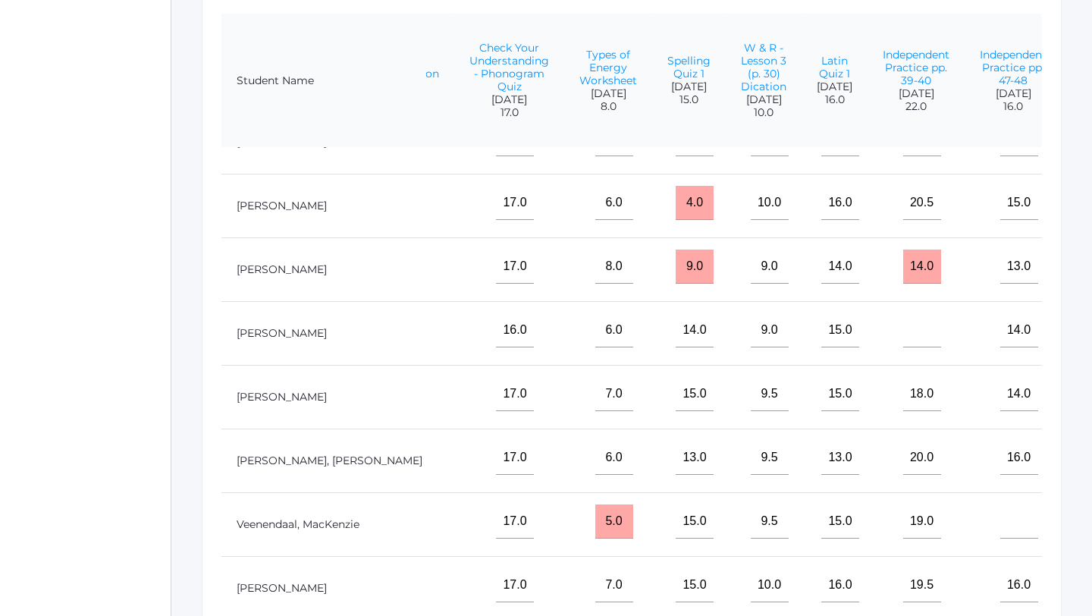
click at [1085, 525] on input"] "text" at bounding box center [1104, 521] width 38 height 34
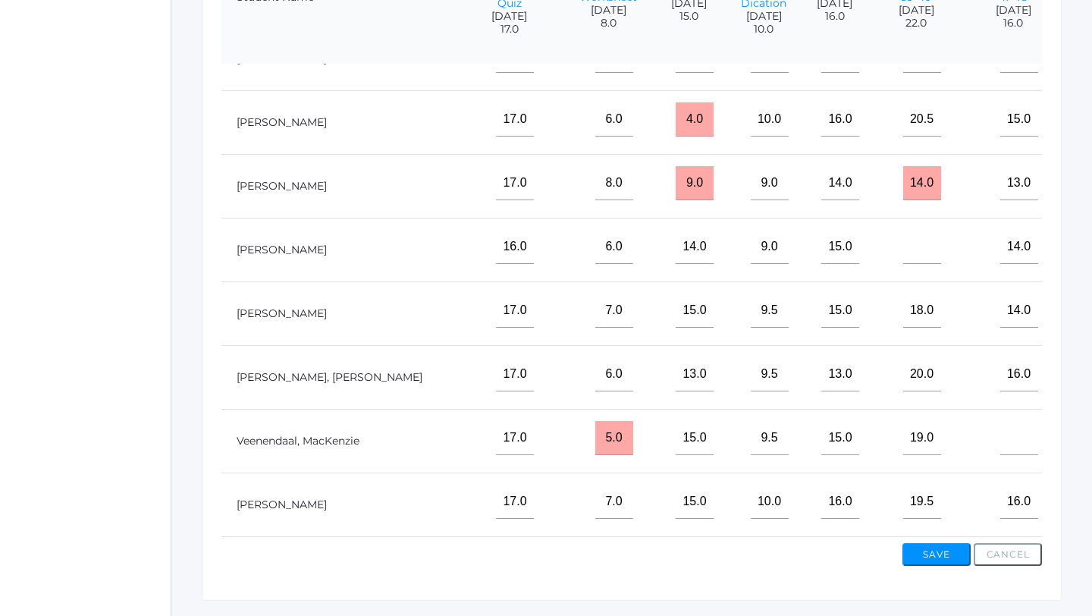
scroll to position [528, 0]
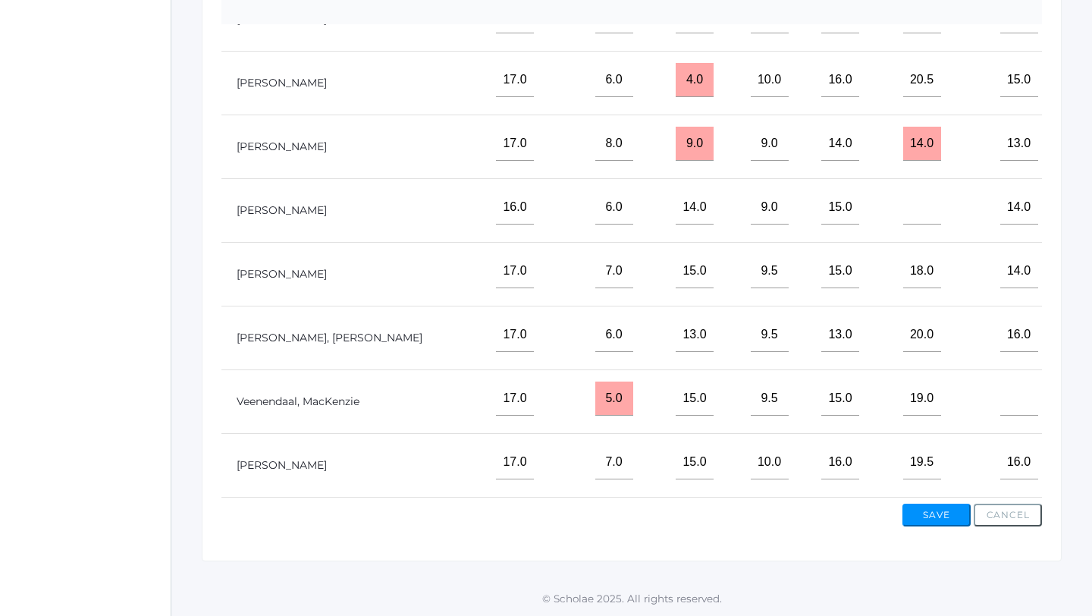
type input"] "9.5"
click at [942, 516] on button "Save" at bounding box center [936, 514] width 68 height 23
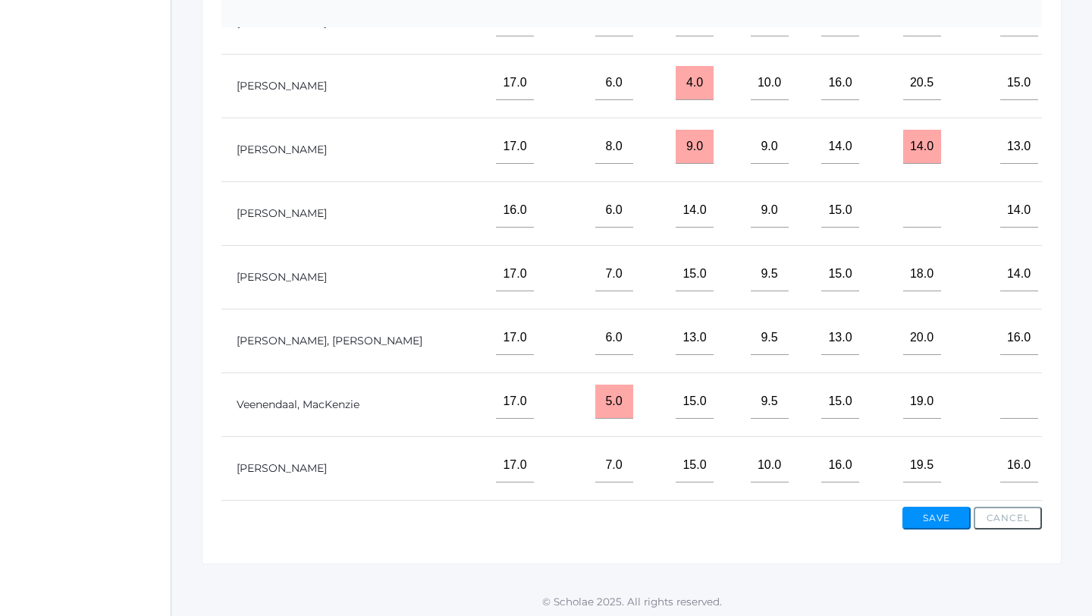
scroll to position [528, 0]
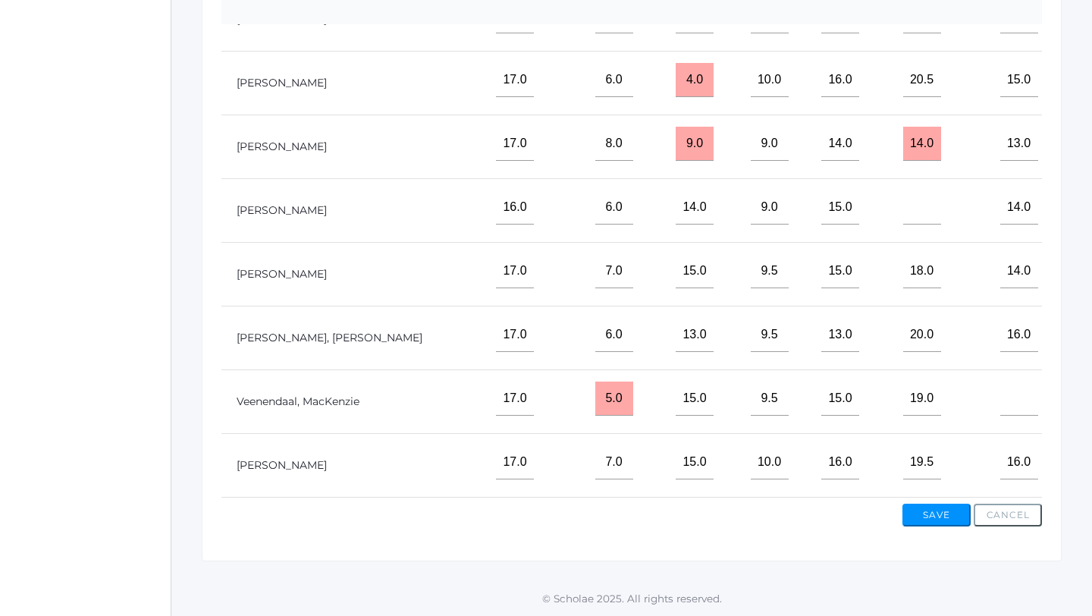
click at [1085, 400] on input"] "9.5" at bounding box center [1104, 398] width 38 height 34
type input"] "9"
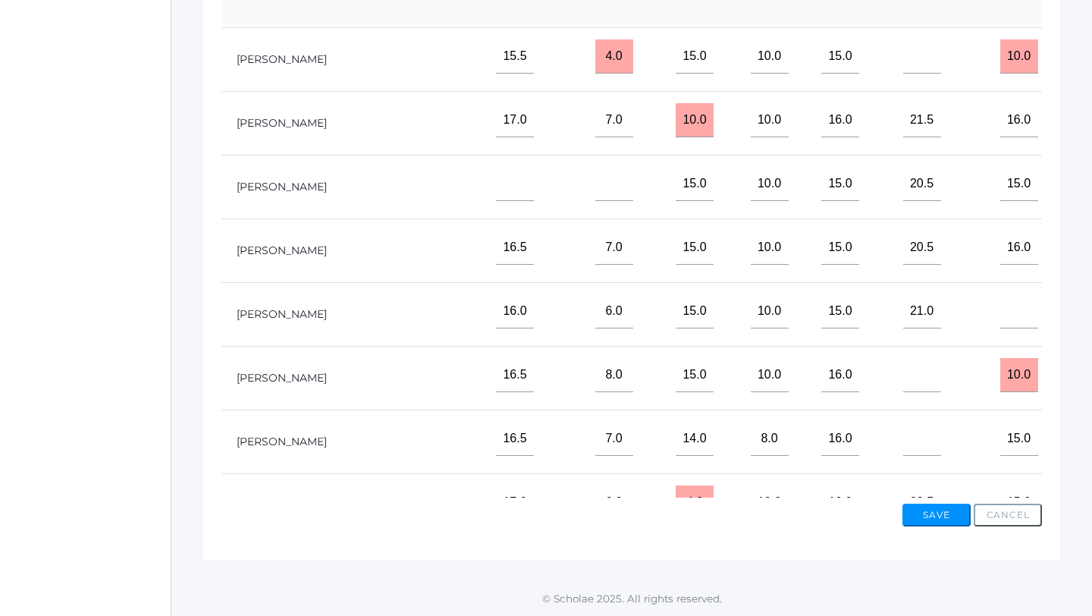
scroll to position [0, 538]
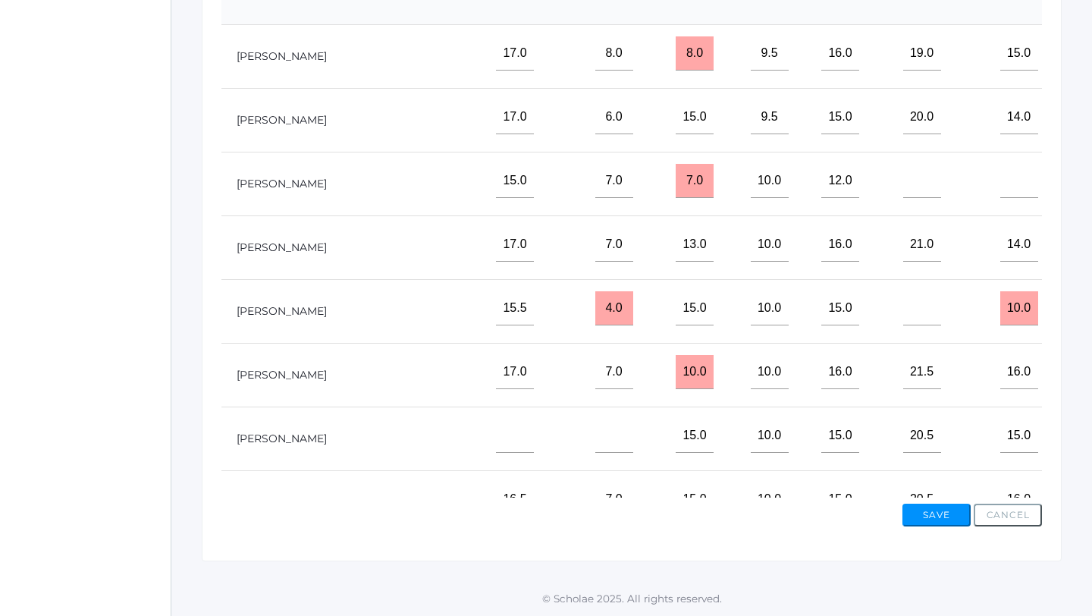
type input"] "10"
click at [1085, 129] on input"] "text" at bounding box center [1104, 117] width 38 height 34
type input"] "9.5"
click at [938, 516] on button "Save" at bounding box center [936, 514] width 68 height 23
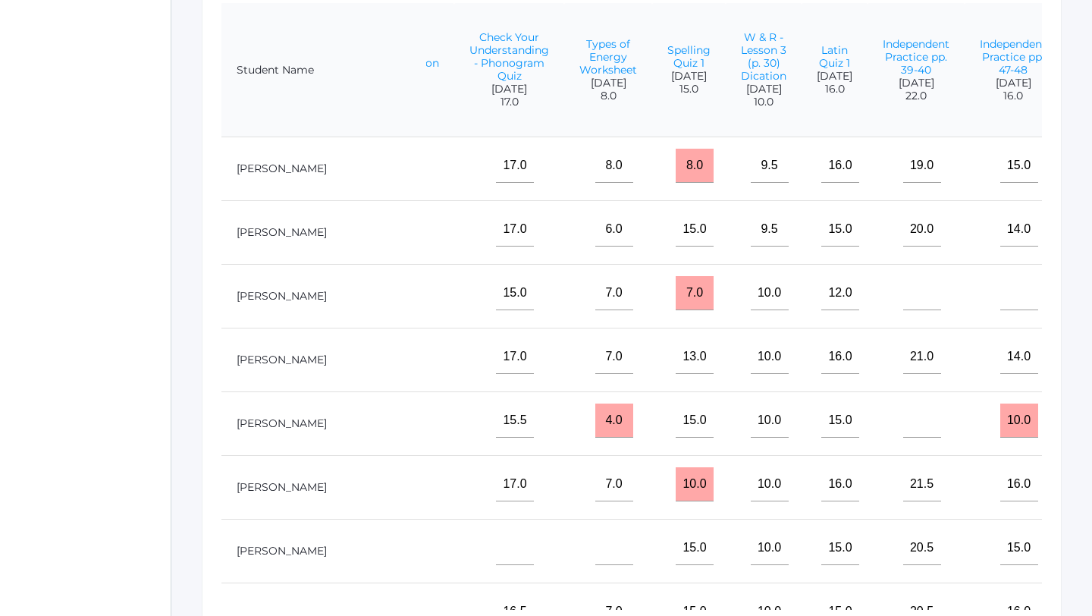
scroll to position [5, 538]
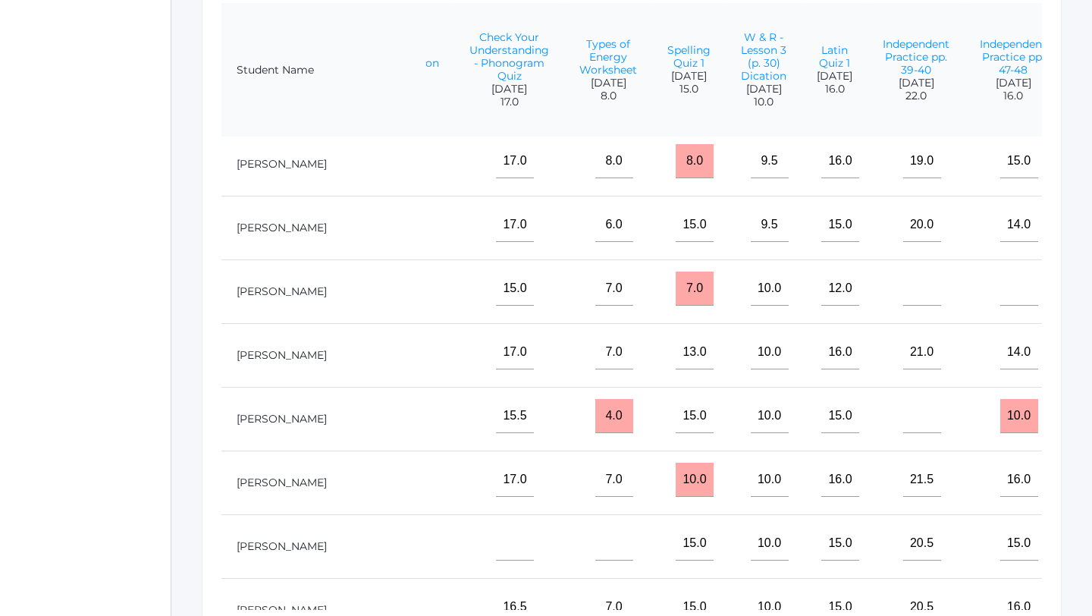
click at [1085, 433] on input"] "text" at bounding box center [1104, 416] width 38 height 34
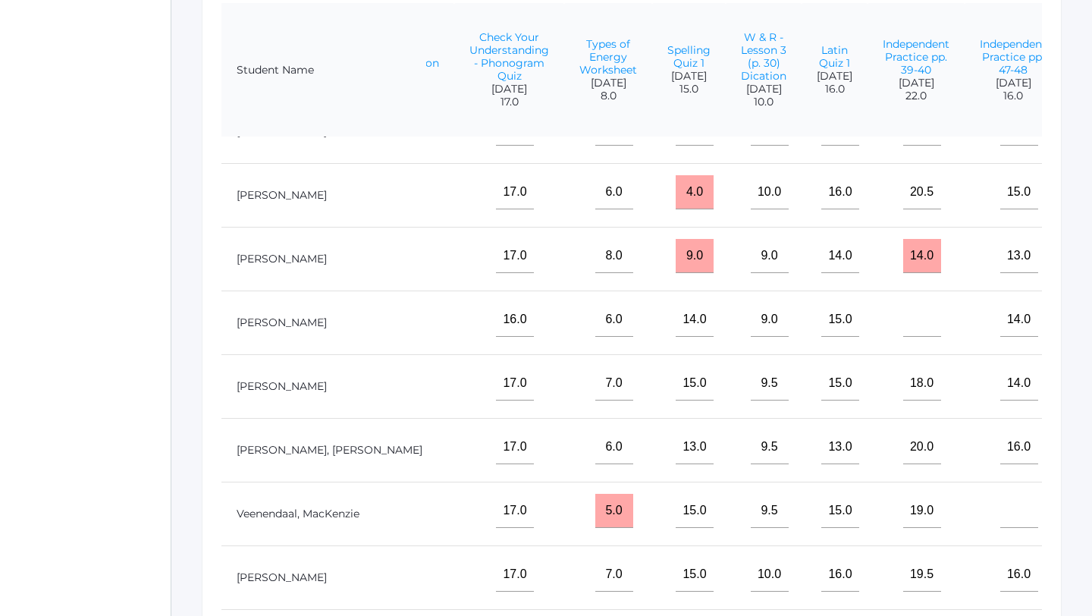
scroll to position [528, 0]
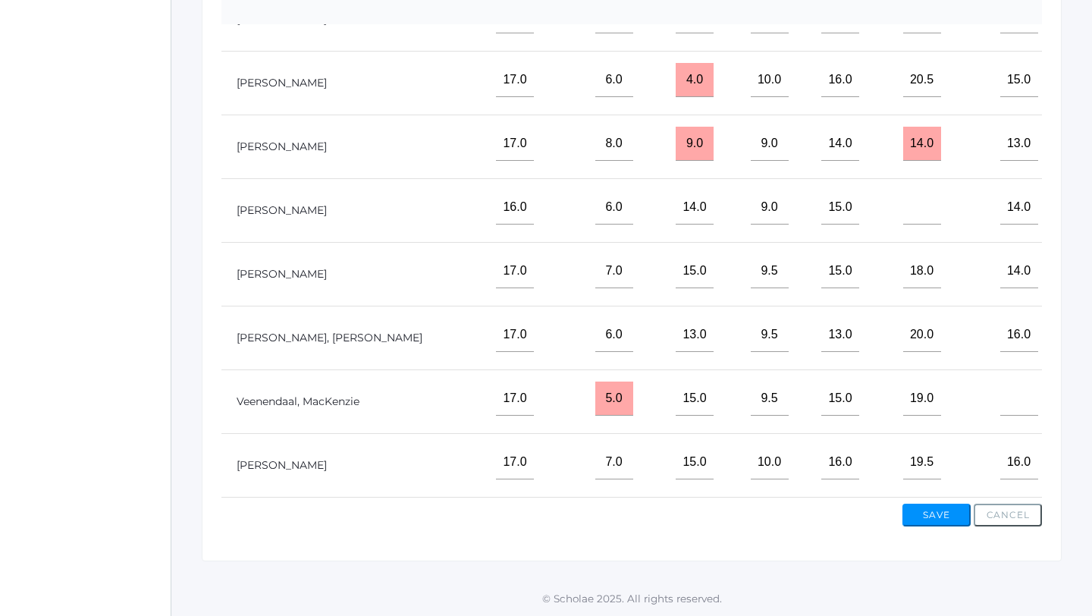
type input"] "10"
click at [947, 518] on button "Save" at bounding box center [936, 514] width 68 height 23
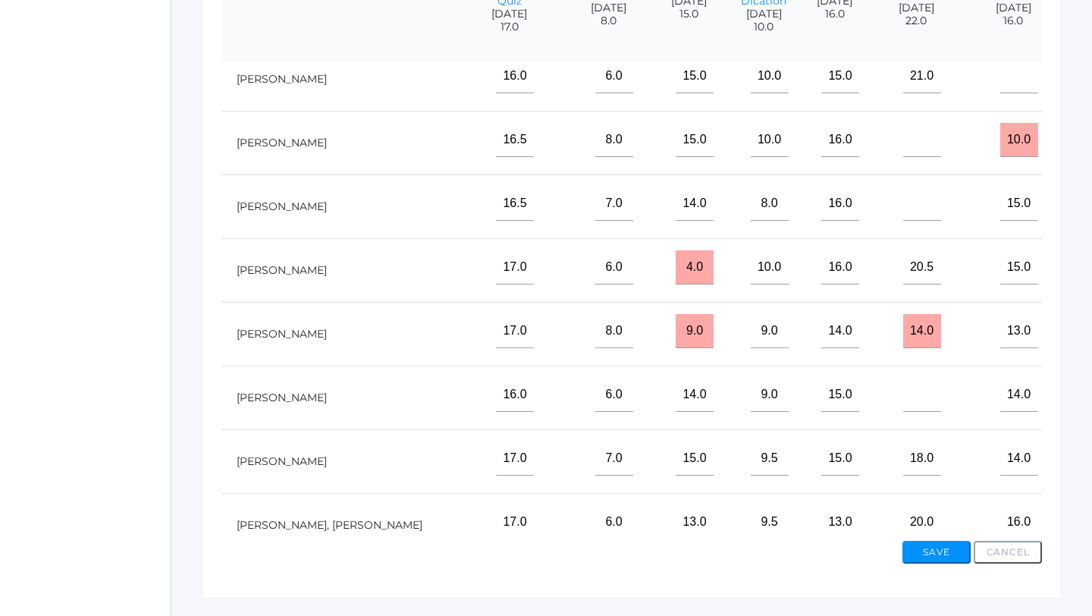
scroll to position [540, 538]
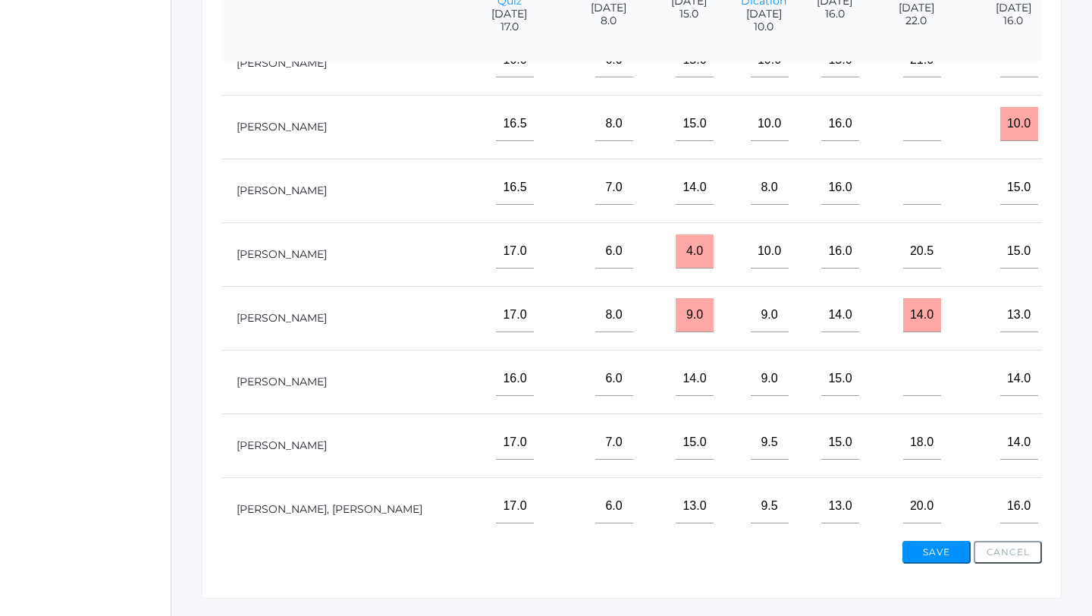
click at [1085, 450] on input"] "text" at bounding box center [1104, 442] width 38 height 34
type input"] "10"
click at [942, 547] on button "Save" at bounding box center [936, 552] width 68 height 23
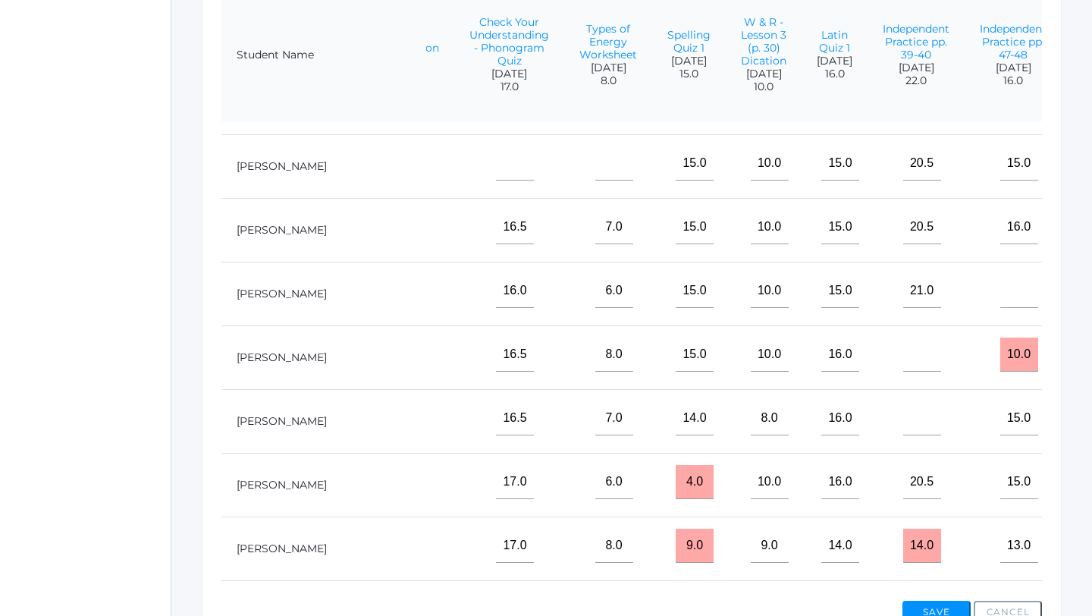
scroll to position [380, 538]
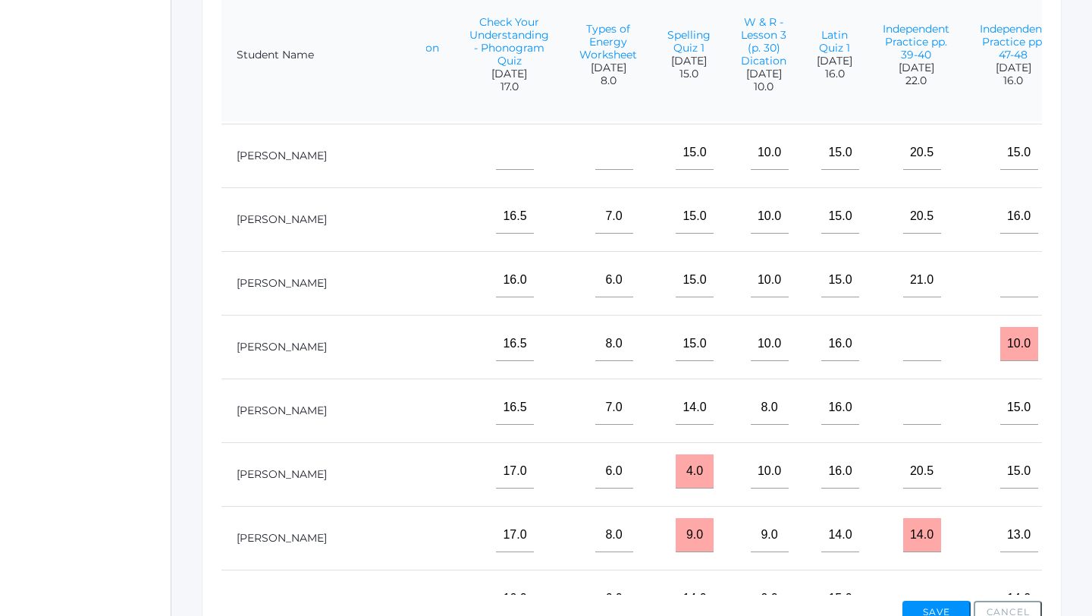
click at [1085, 425] on input"] "text" at bounding box center [1104, 407] width 38 height 34
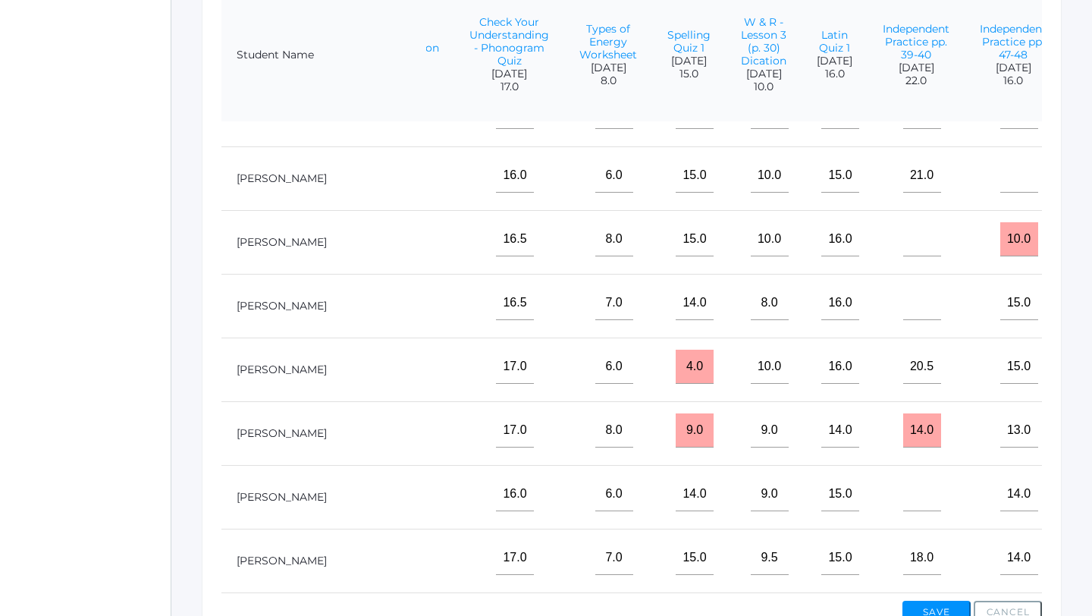
scroll to position [687, 538]
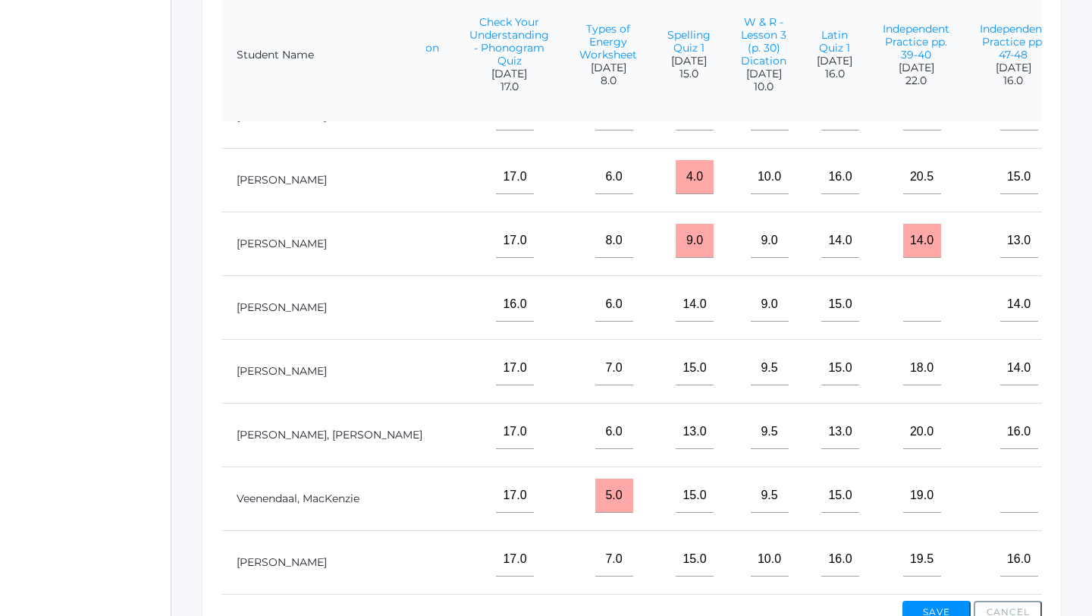
type input"] "10"
click at [948, 609] on button "Save" at bounding box center [936, 611] width 68 height 23
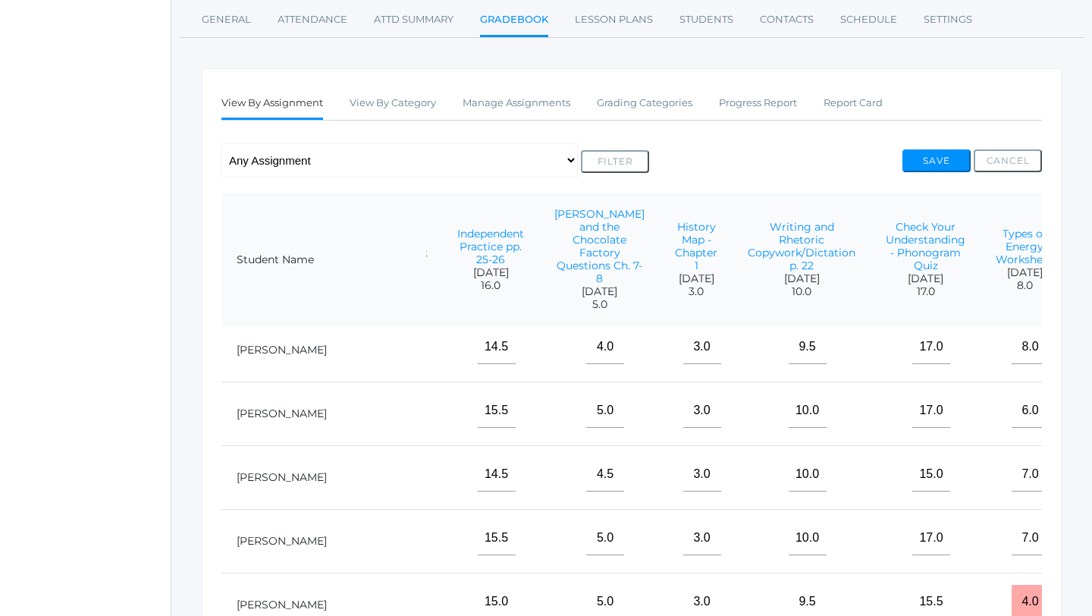
scroll to position [8, 119]
